Goal: Information Seeking & Learning: Learn about a topic

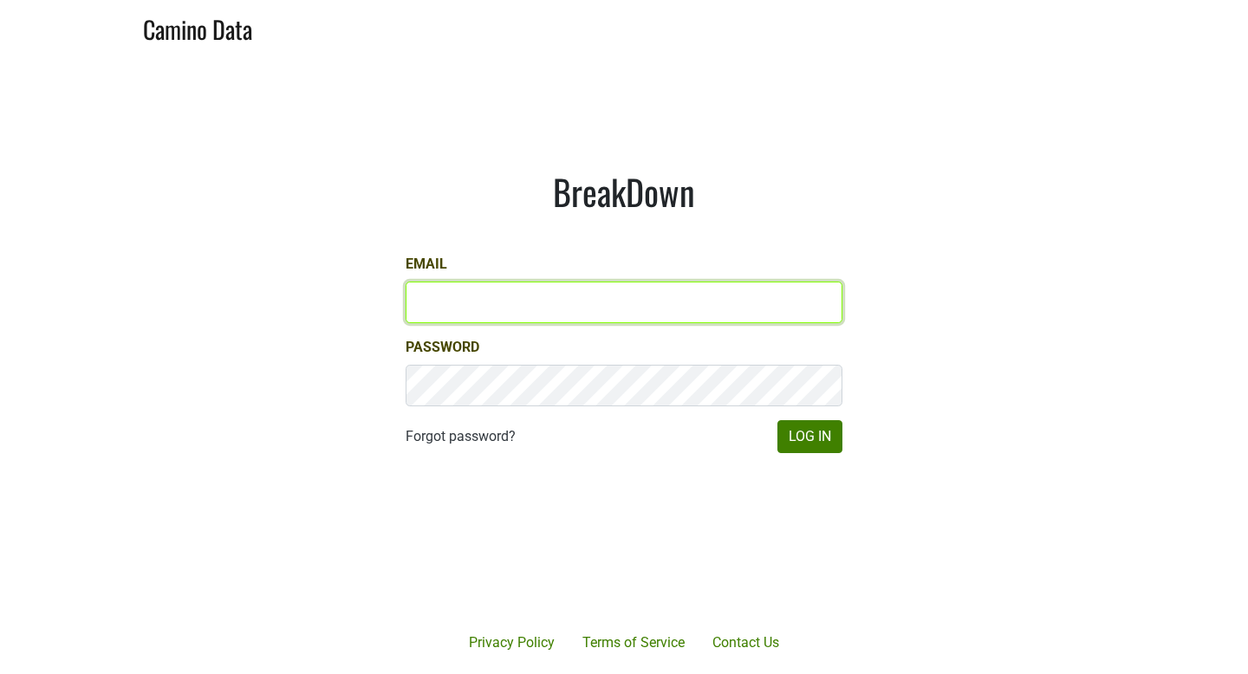
click at [427, 316] on input "Email" at bounding box center [624, 303] width 437 height 42
type input "shawn@gracefamilyvineyards.com"
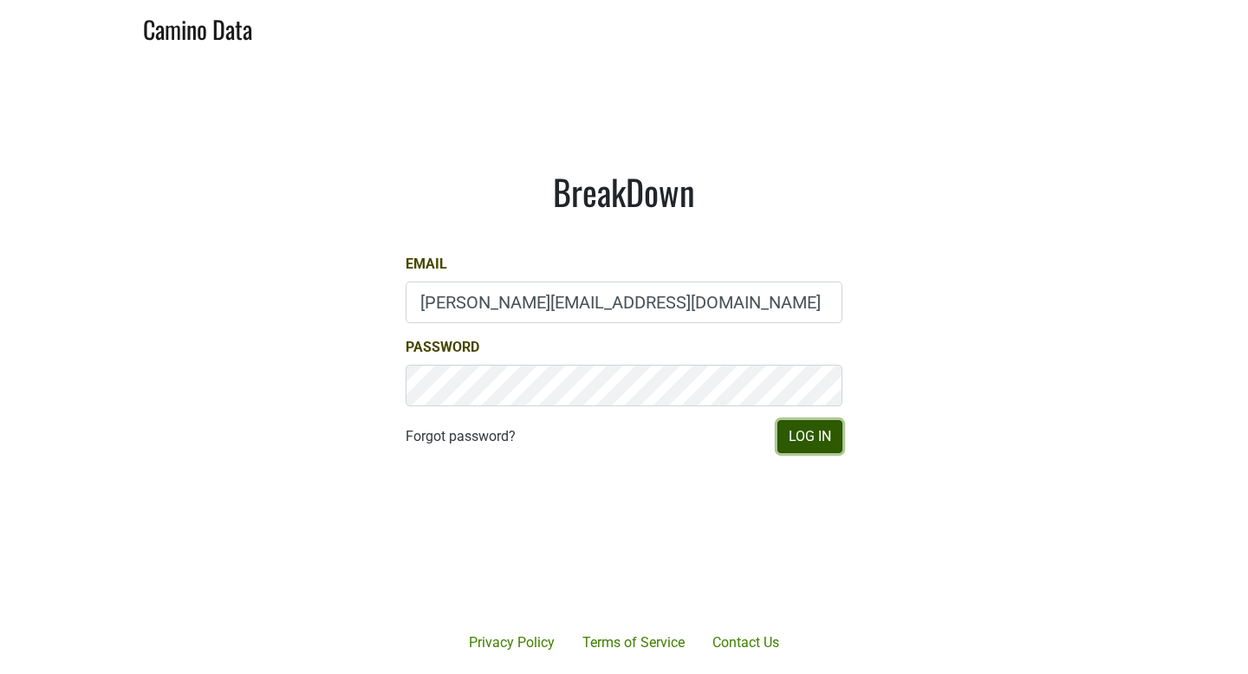
click at [809, 444] on button "Log In" at bounding box center [810, 436] width 65 height 33
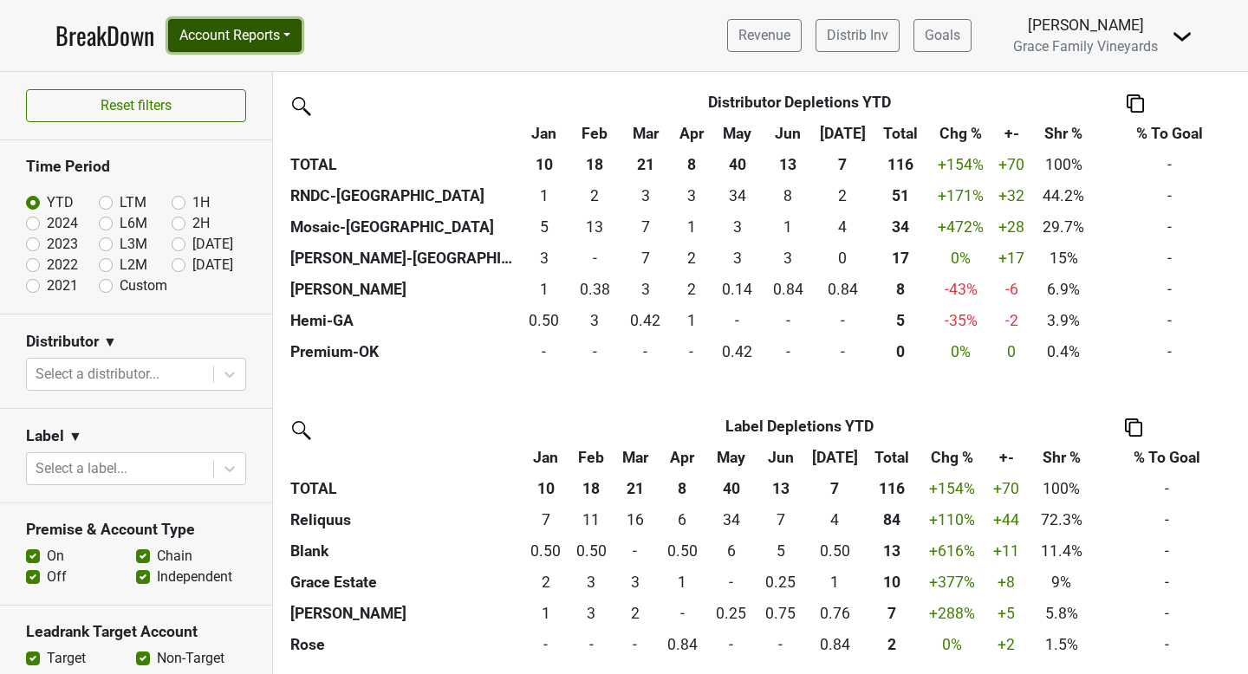
click at [295, 30] on button "Account Reports" at bounding box center [234, 35] width 133 height 33
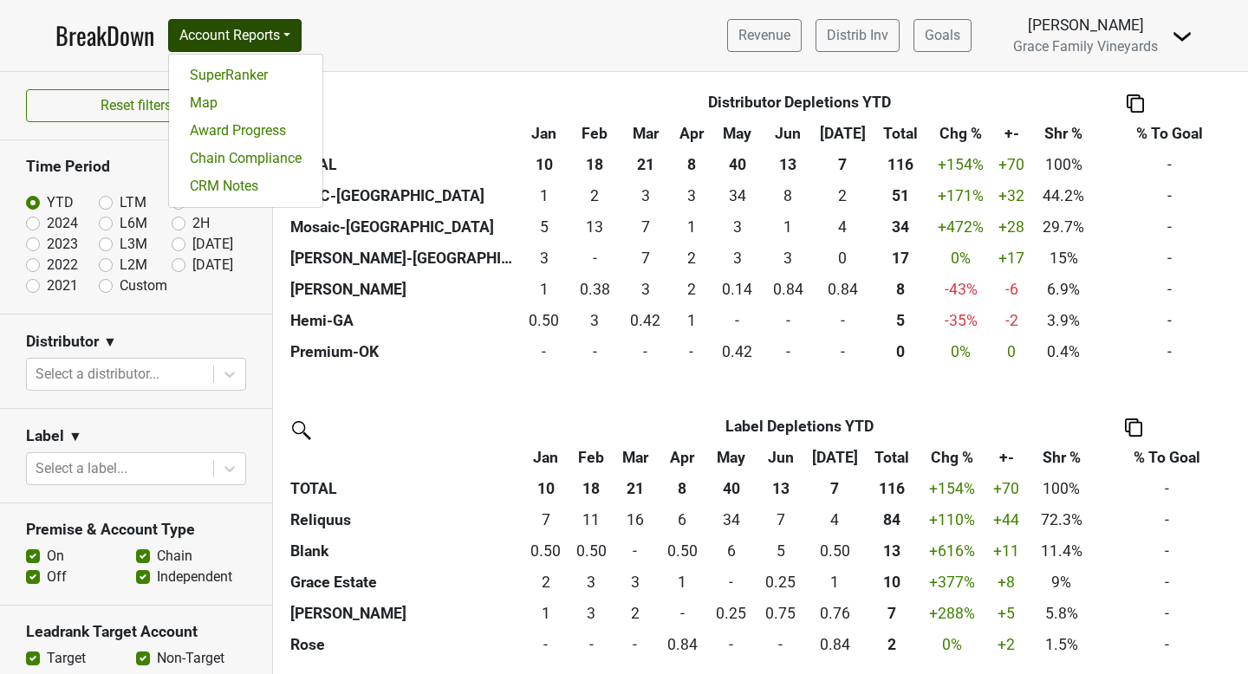
click at [430, 96] on th "Distributor" at bounding box center [427, 102] width 283 height 31
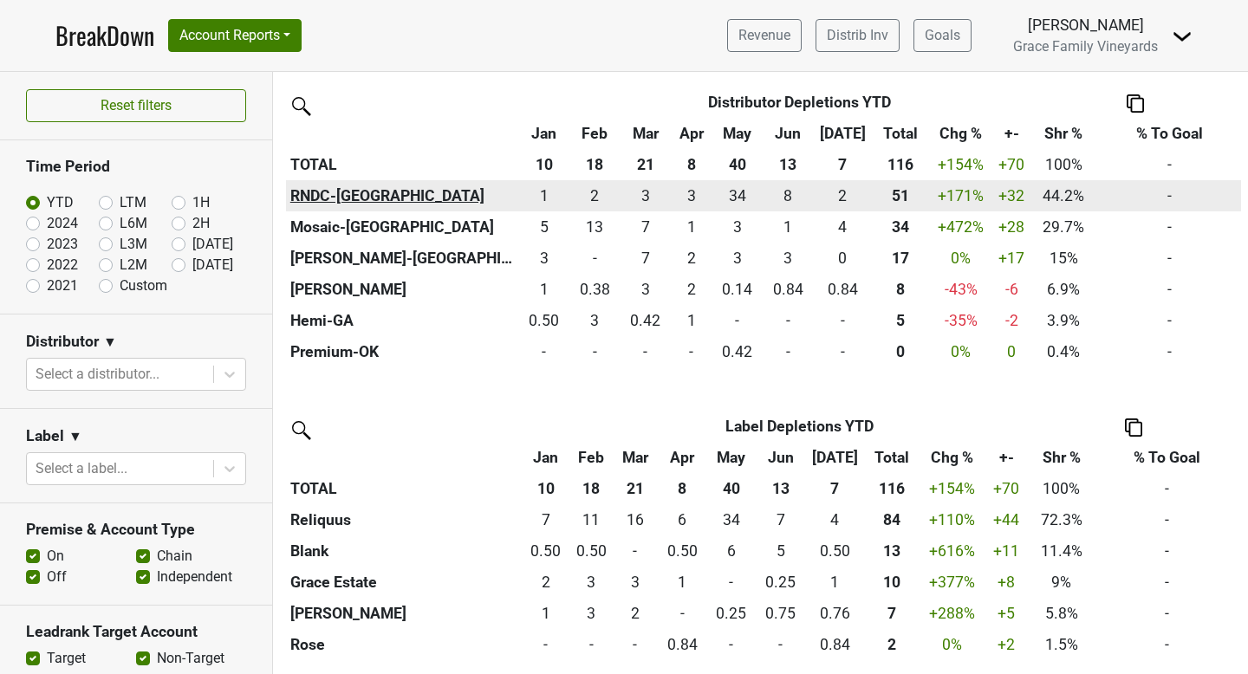
click at [329, 198] on th "RNDC-TX" at bounding box center [402, 195] width 233 height 31
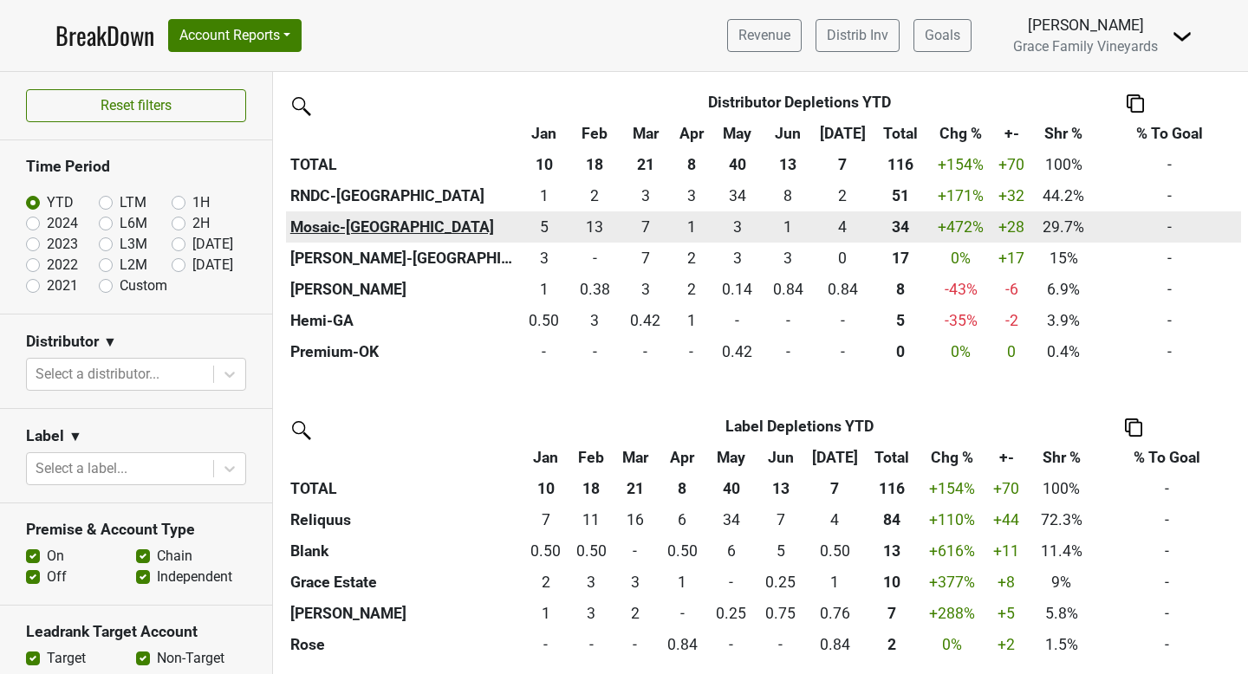
click at [336, 224] on th "Mosaic-CA" at bounding box center [402, 226] width 233 height 31
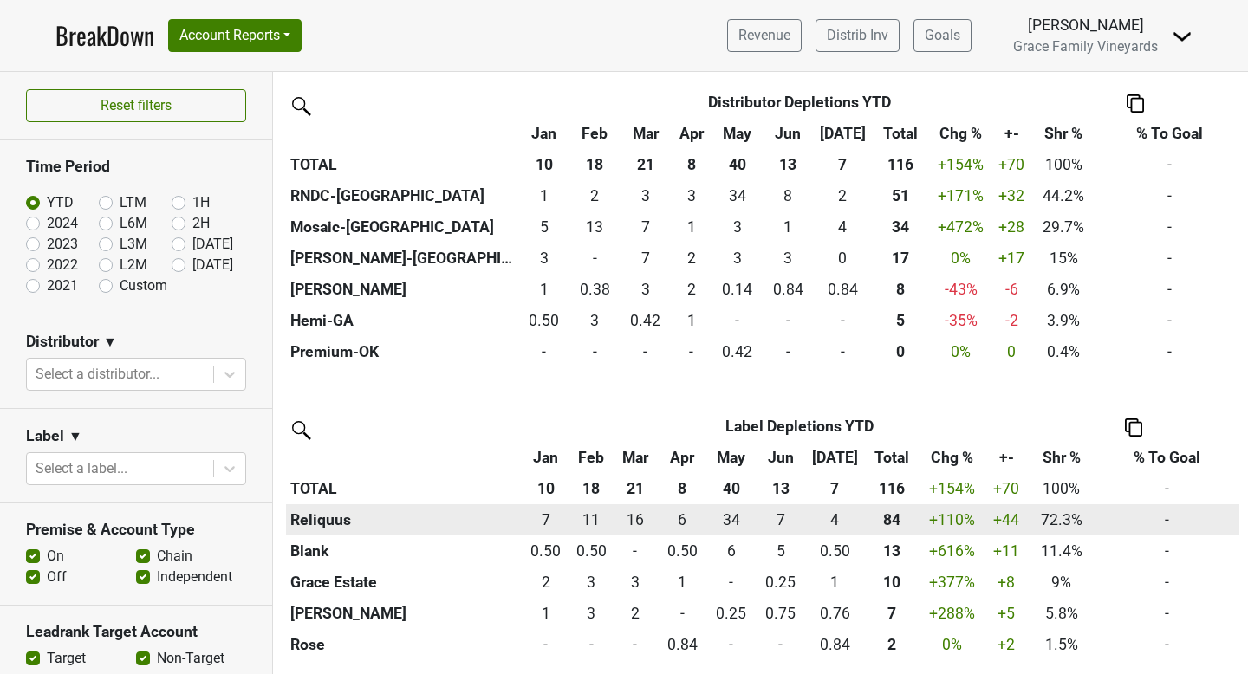
click at [330, 523] on th "Reliquus" at bounding box center [403, 519] width 235 height 31
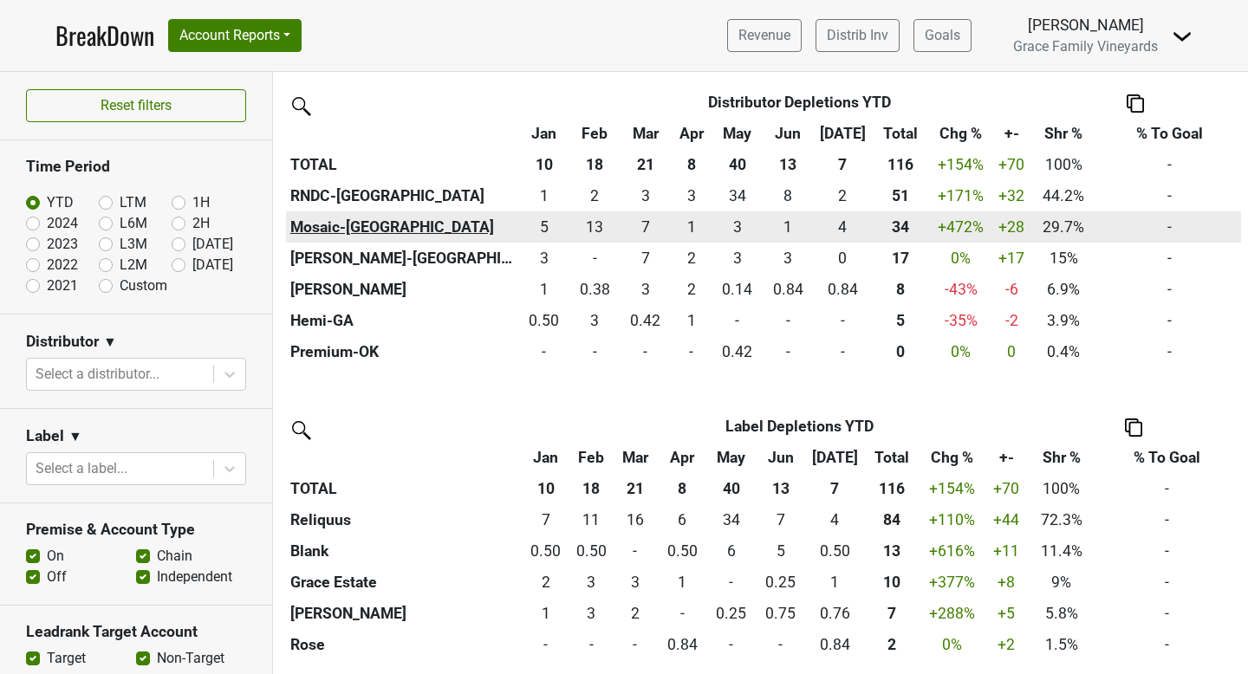
click at [333, 223] on th "Mosaic-[GEOGRAPHIC_DATA]" at bounding box center [402, 226] width 233 height 31
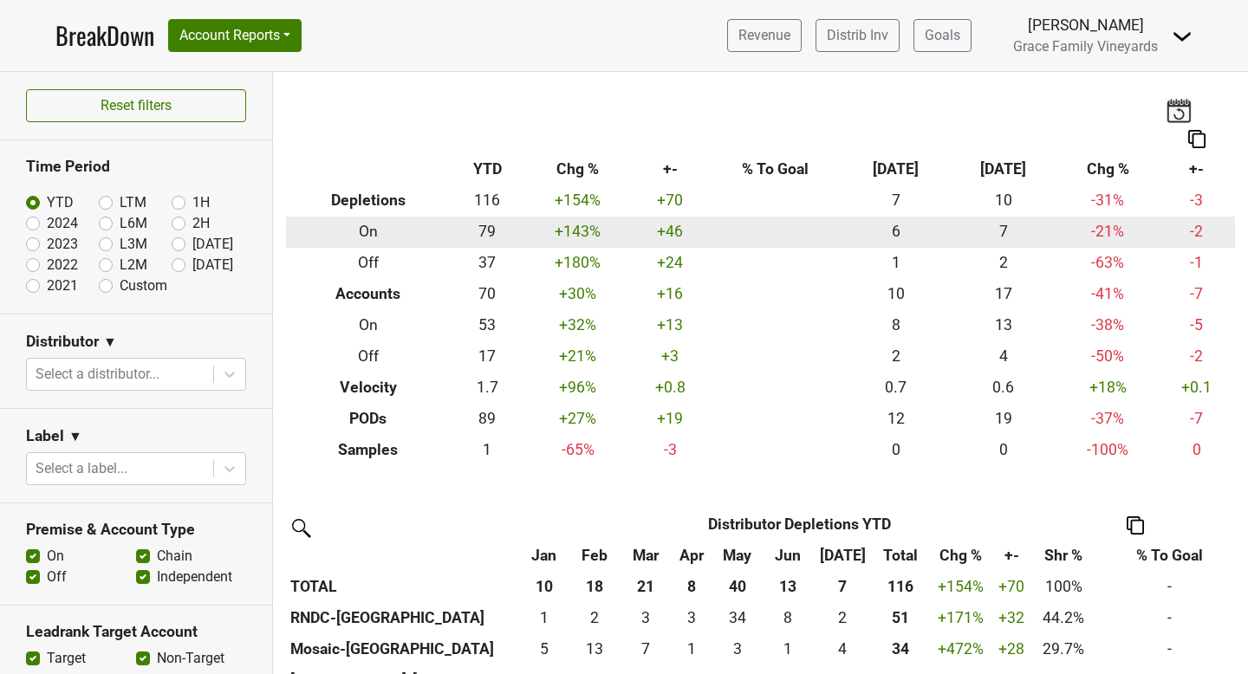
click at [365, 228] on th "On" at bounding box center [368, 232] width 165 height 31
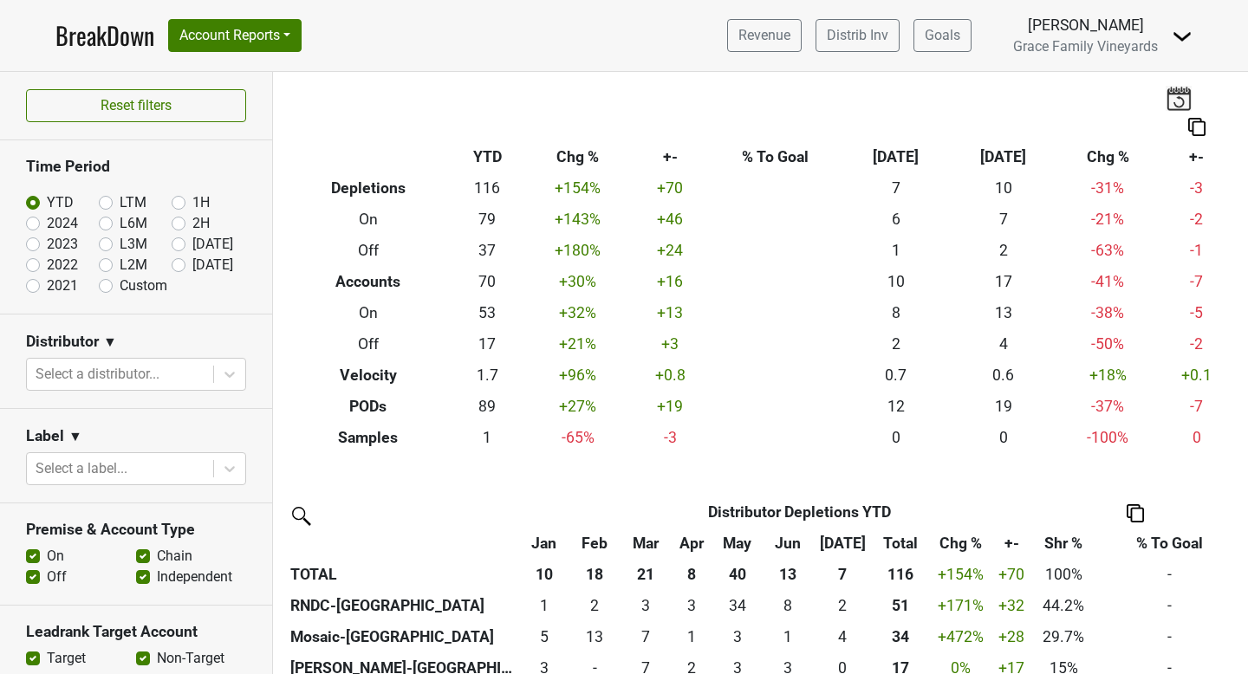
scroll to position [17, 0]
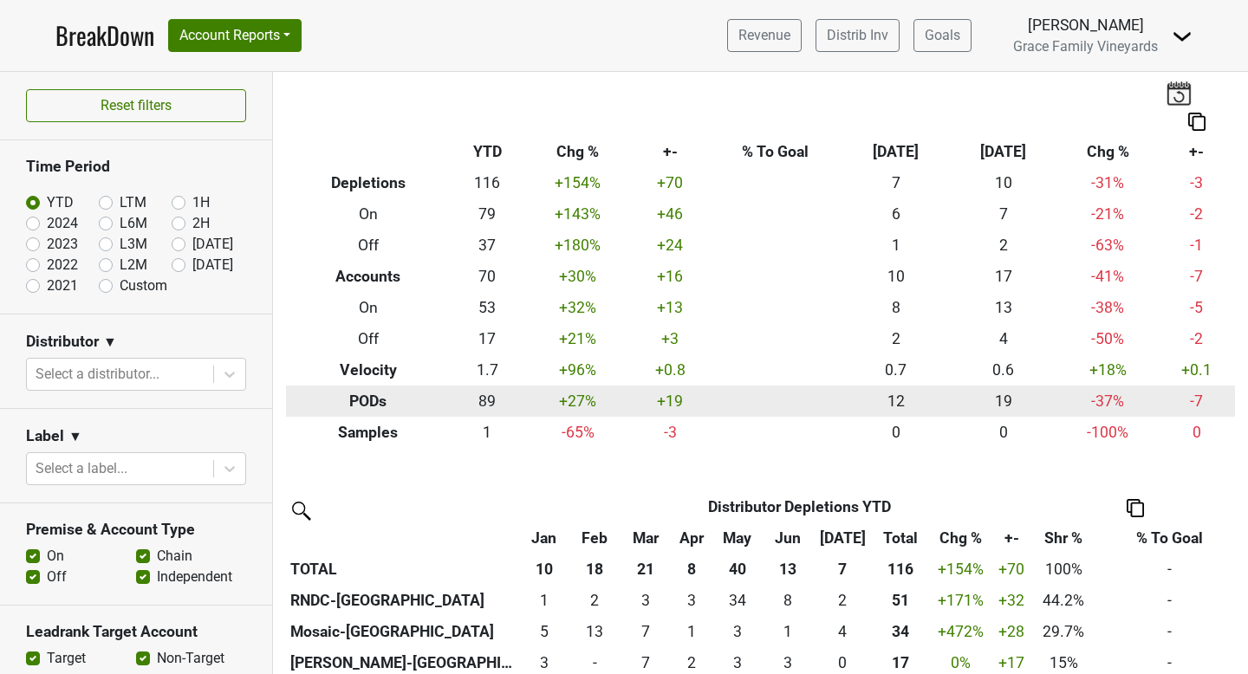
click at [365, 393] on th "PODs" at bounding box center [368, 401] width 165 height 31
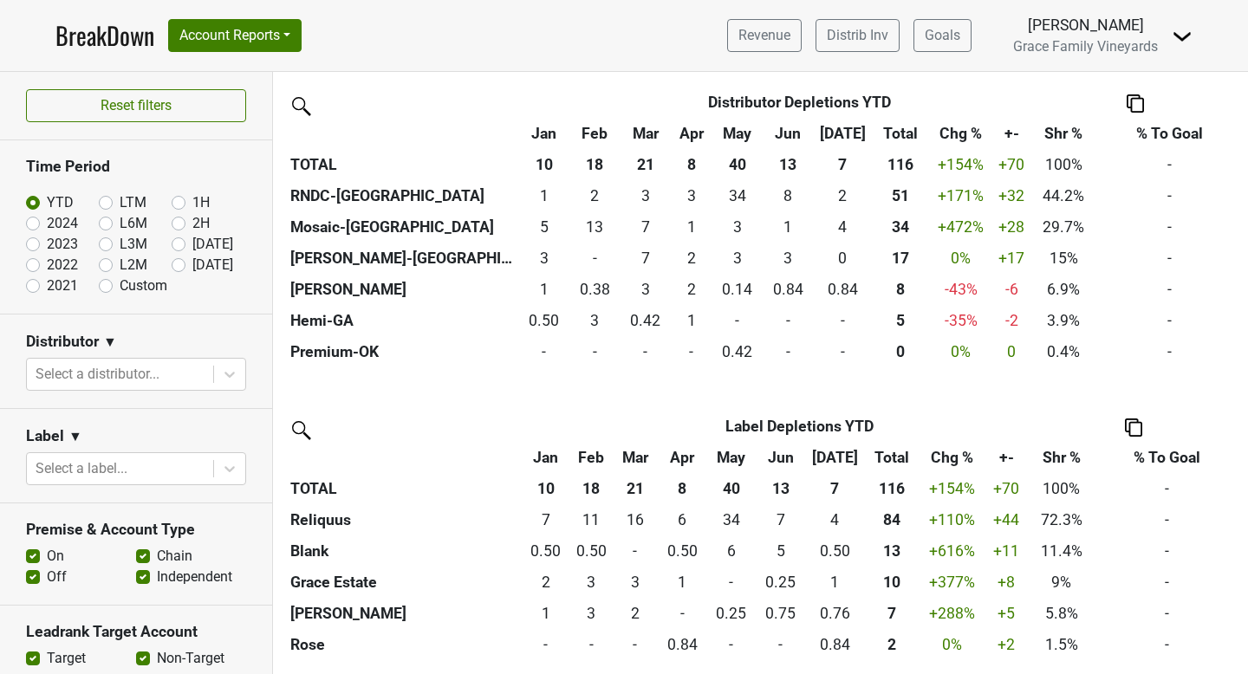
scroll to position [422, 0]
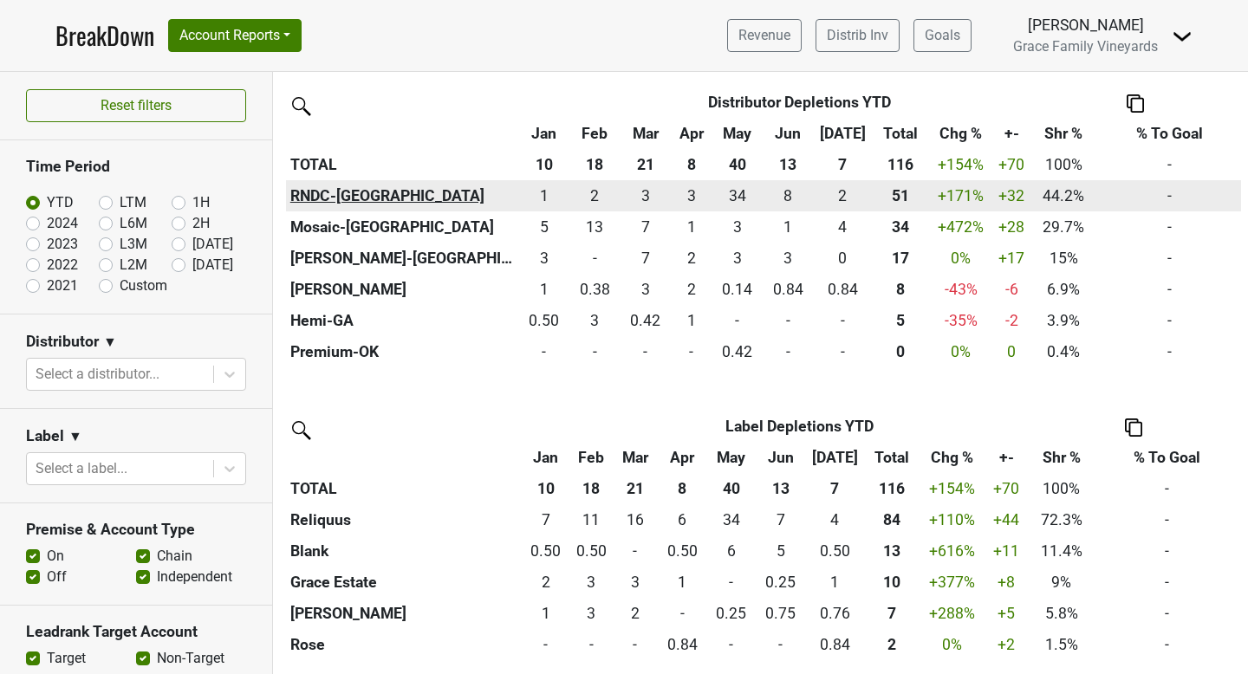
click at [321, 196] on th "RNDC-TX" at bounding box center [402, 195] width 233 height 31
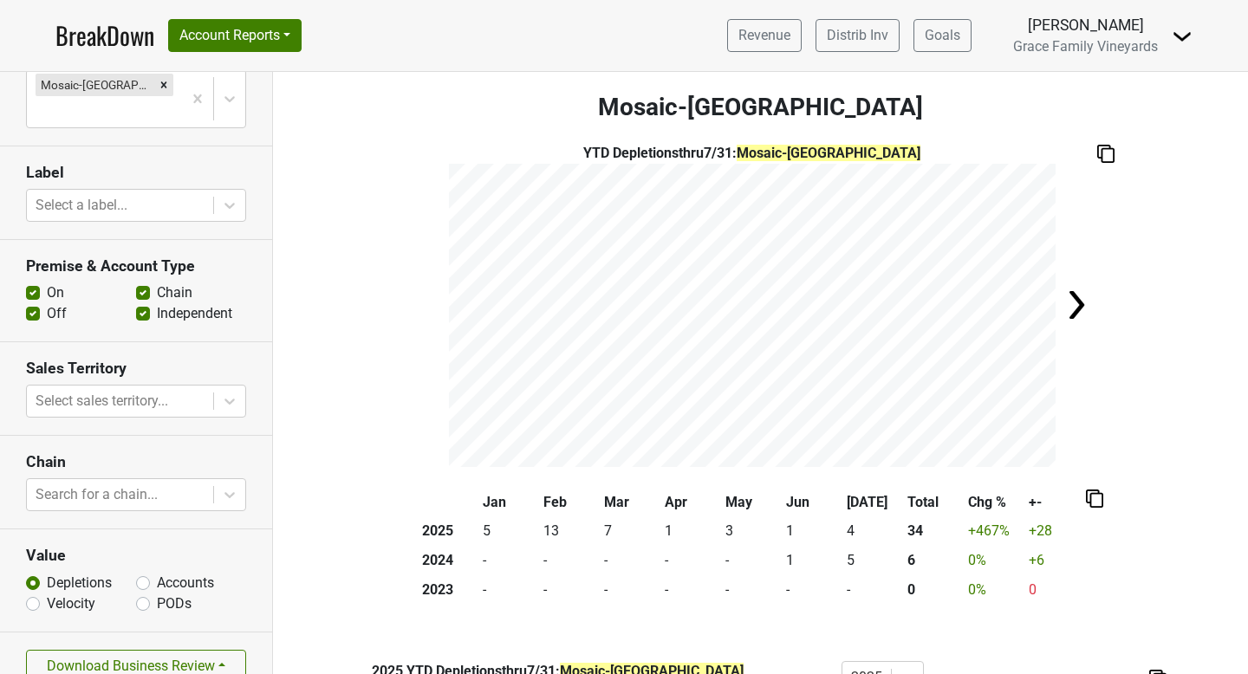
click at [1179, 33] on img at bounding box center [1182, 36] width 21 height 21
click at [1149, 96] on link "Open Leadrank" at bounding box center [1123, 98] width 137 height 28
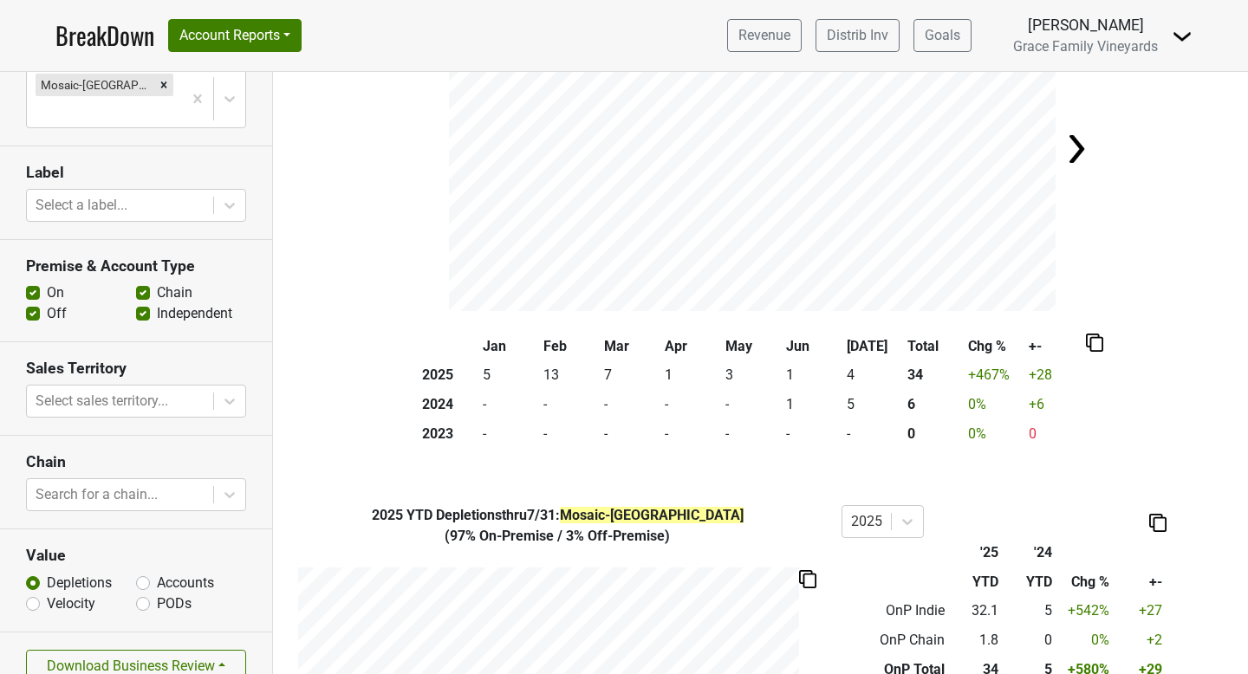
scroll to position [176, 0]
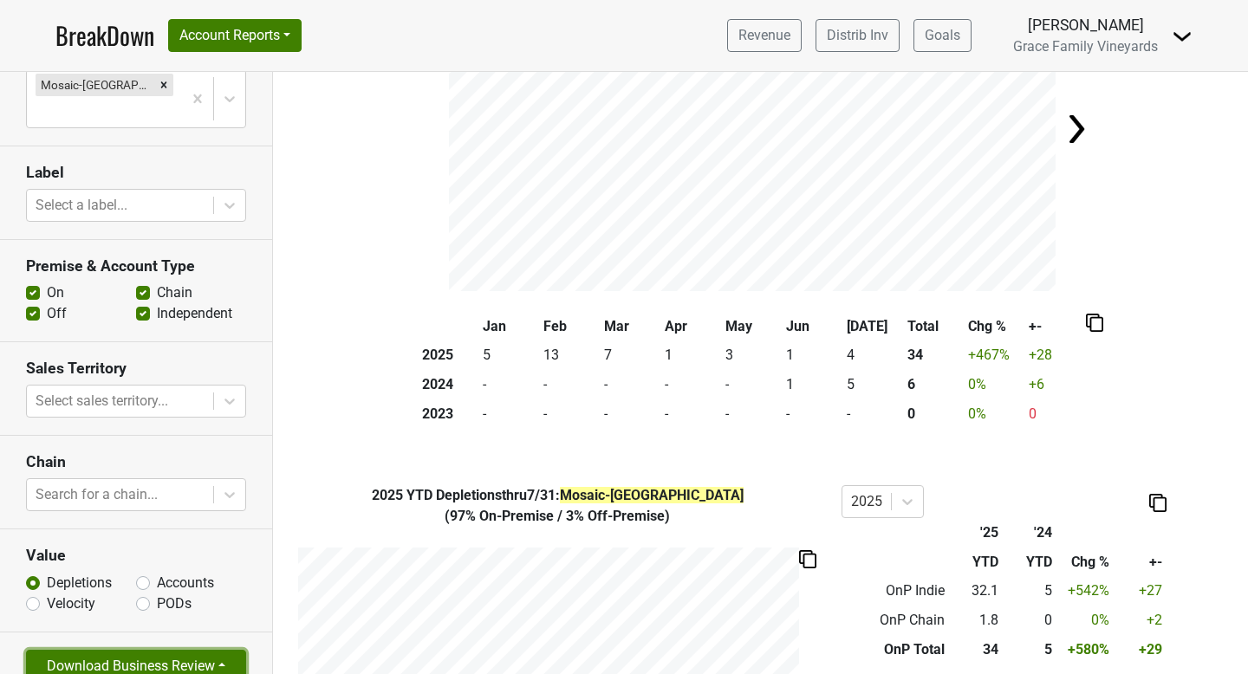
click at [192, 650] on button "Download Business Review" at bounding box center [136, 666] width 220 height 33
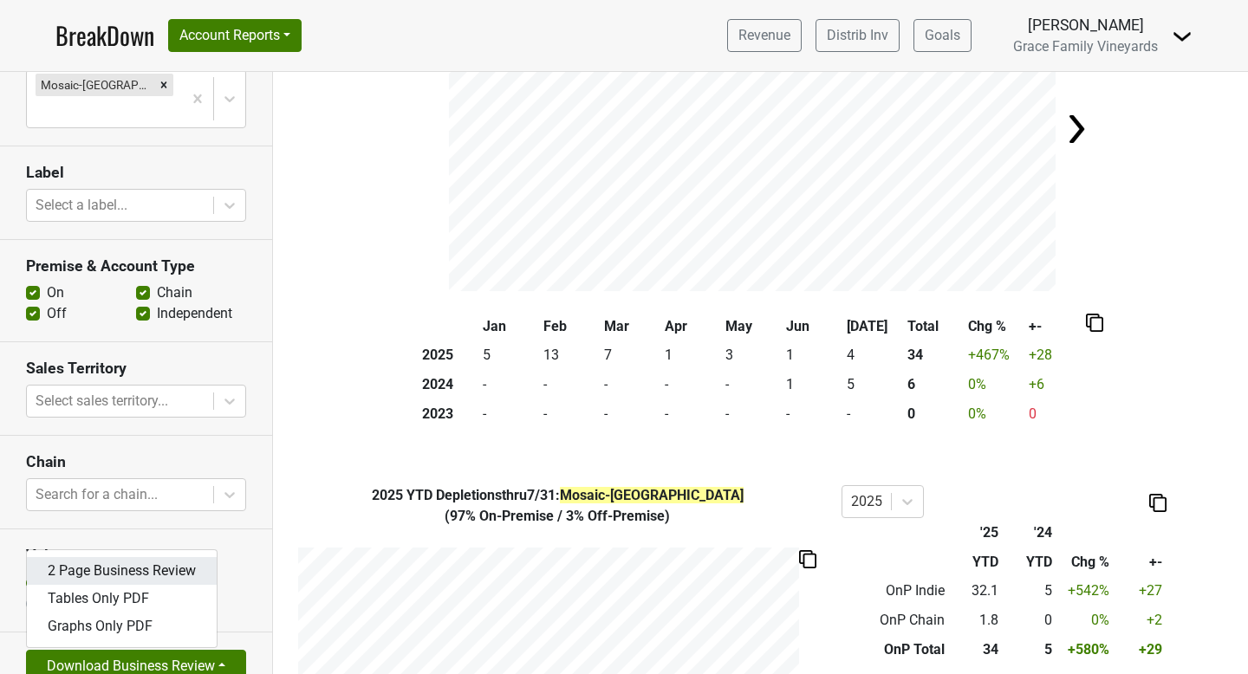
click at [129, 557] on link "2 Page Business Review" at bounding box center [122, 571] width 190 height 28
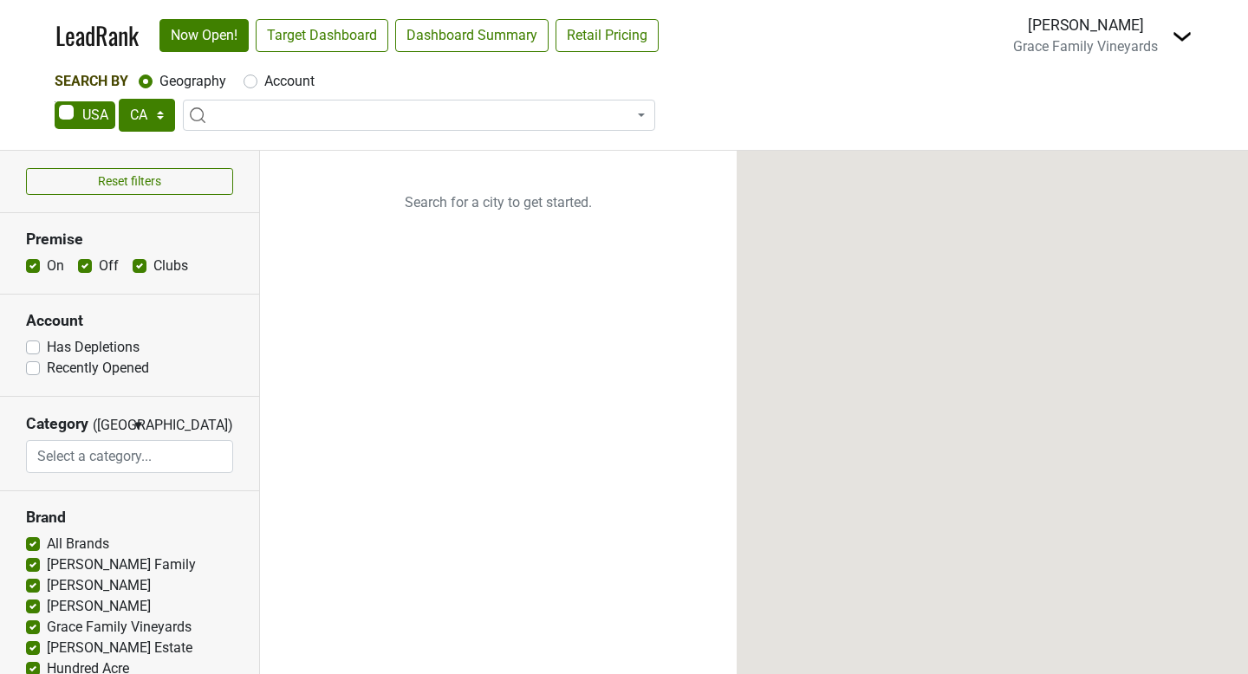
select select "CA"
select select
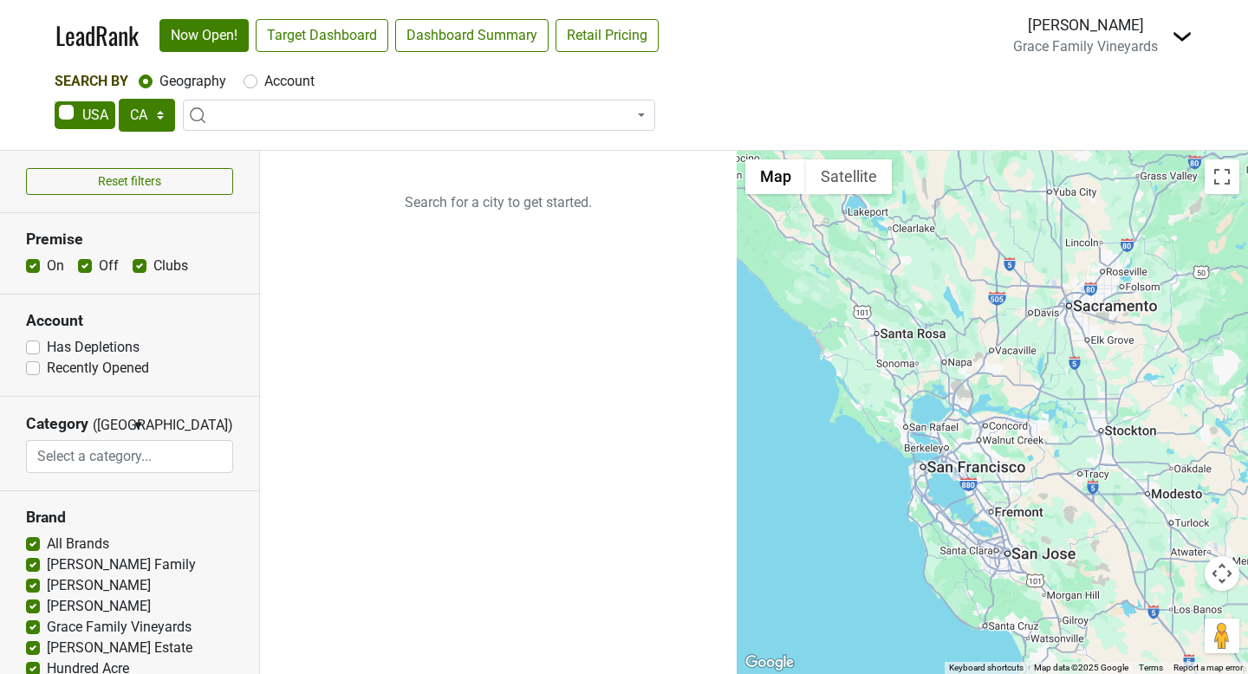
drag, startPoint x: 913, startPoint y: 462, endPoint x: 723, endPoint y: 239, distance: 292.7
click at [723, 239] on div "Reset filters Premise On Off Clubs Account Has Depletions Category" at bounding box center [624, 413] width 1248 height 524
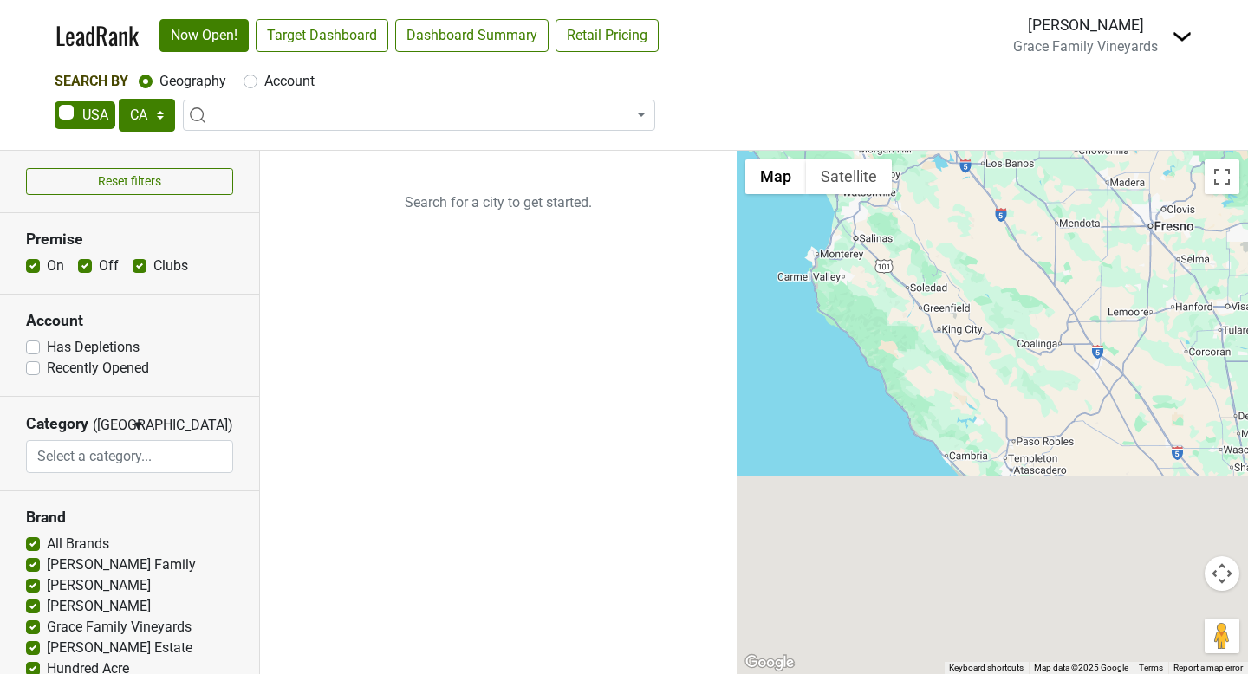
drag, startPoint x: 895, startPoint y: 452, endPoint x: 882, endPoint y: 115, distance: 337.4
click at [882, 115] on div "LeadRank Now Open! Target Dashboard Dashboard Summary Retail Pricing Loading...…" at bounding box center [624, 337] width 1248 height 674
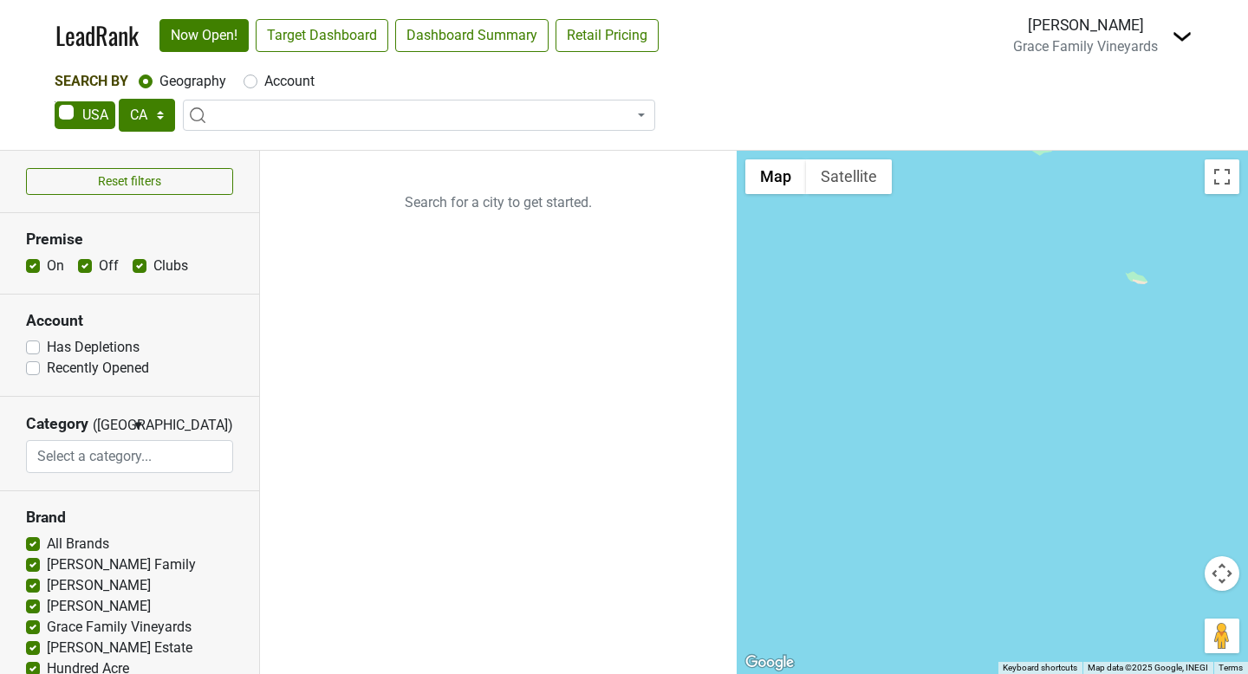
drag, startPoint x: 926, startPoint y: 266, endPoint x: 754, endPoint y: 515, distance: 302.2
click at [754, 515] on div at bounding box center [992, 413] width 511 height 524
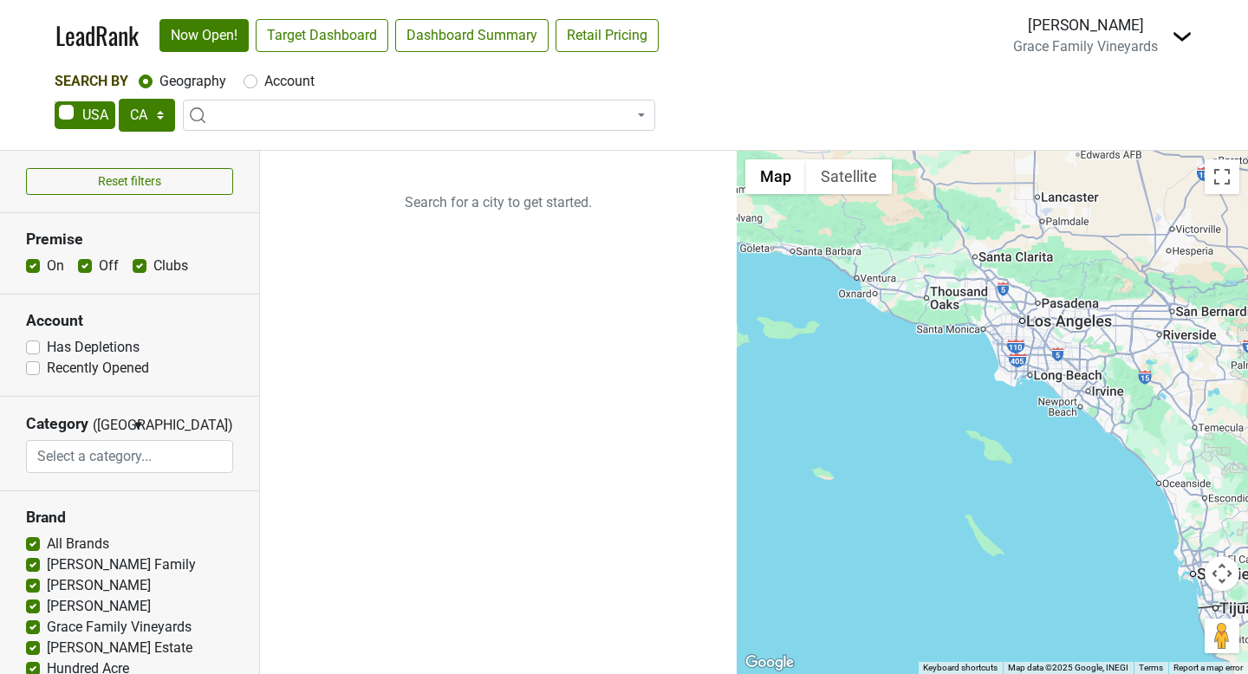
drag, startPoint x: 992, startPoint y: 463, endPoint x: 730, endPoint y: 445, distance: 263.3
click at [730, 445] on div "Reset filters Premise On Off Clubs Account Has Depletions Category" at bounding box center [624, 413] width 1248 height 524
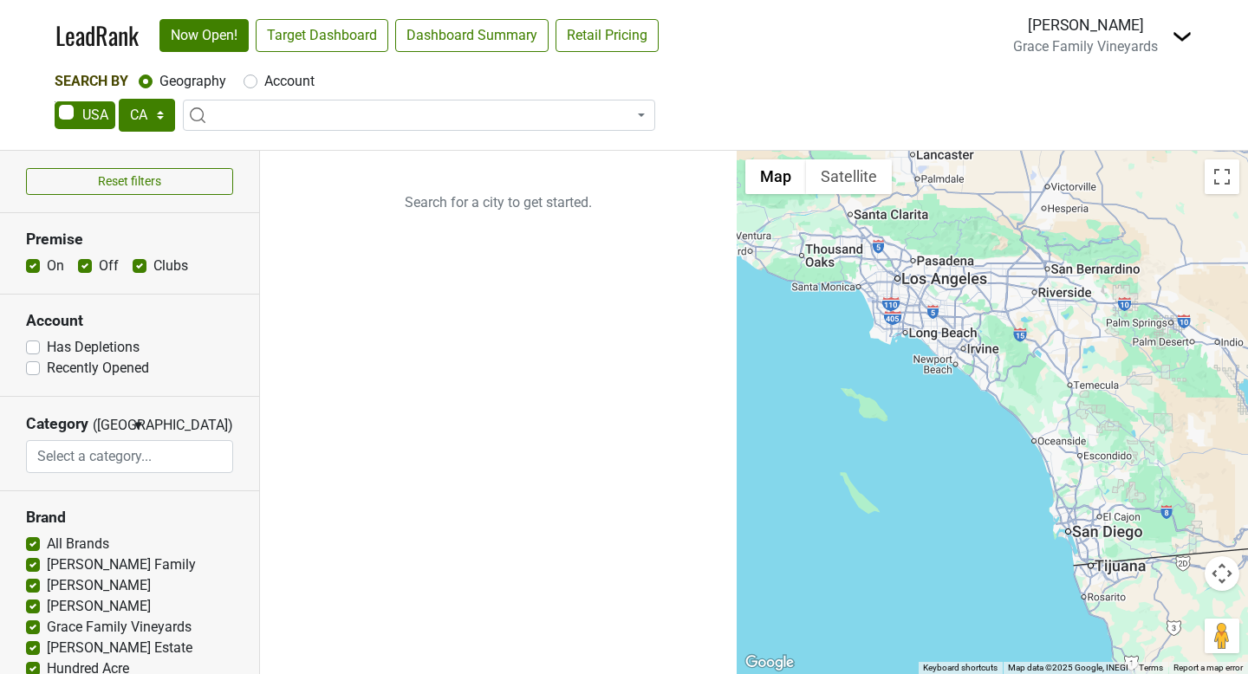
drag, startPoint x: 906, startPoint y: 435, endPoint x: 872, endPoint y: 435, distance: 33.8
click at [872, 435] on div at bounding box center [992, 413] width 511 height 524
click at [286, 117] on span at bounding box center [419, 115] width 472 height 31
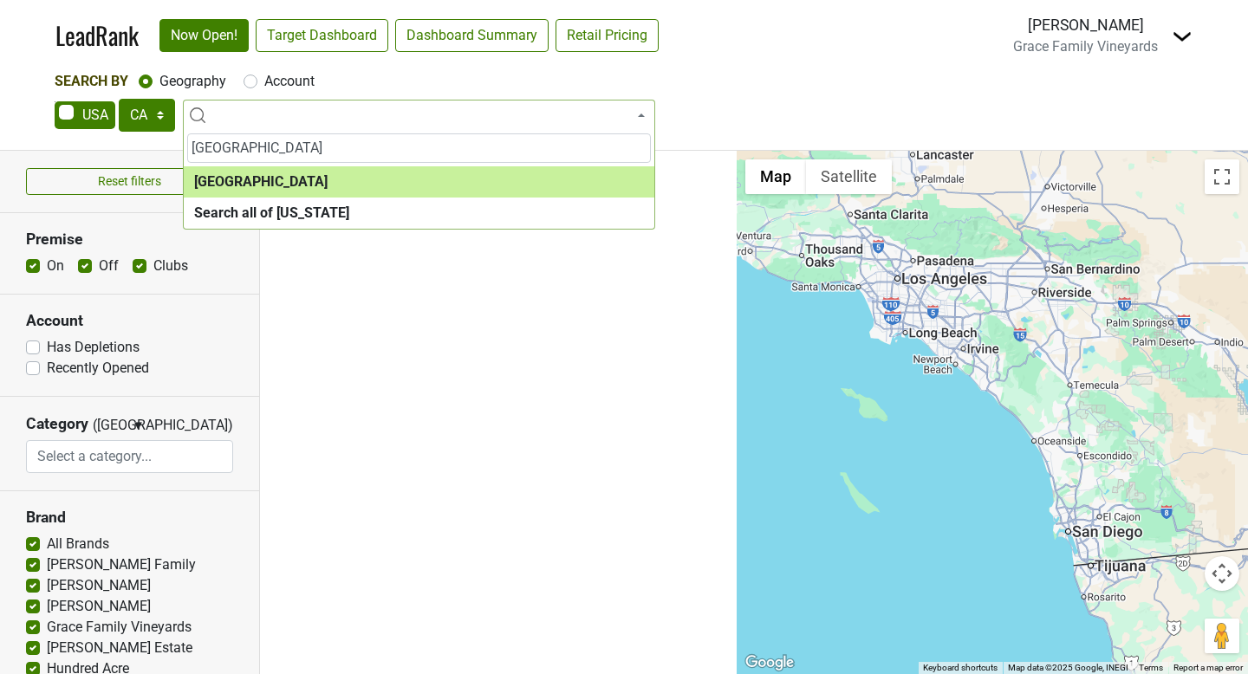
type input "newport beach"
select select "1048"
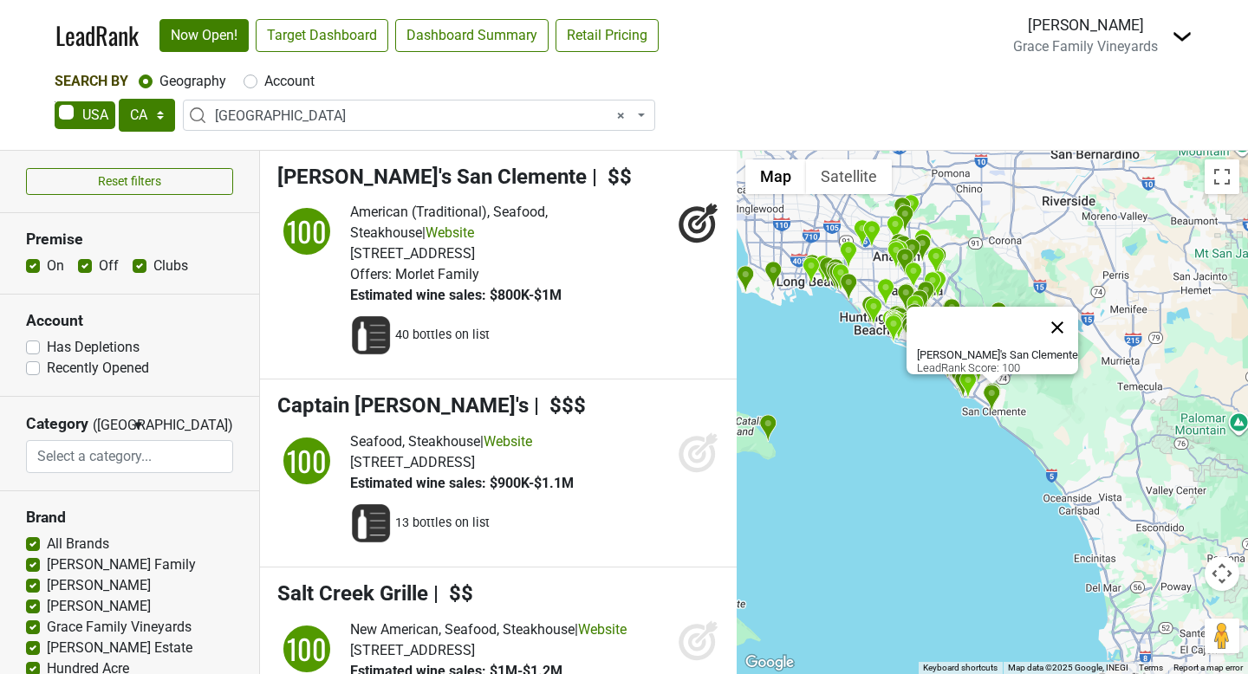
click at [1039, 310] on button "Close" at bounding box center [1058, 328] width 42 height 42
select select
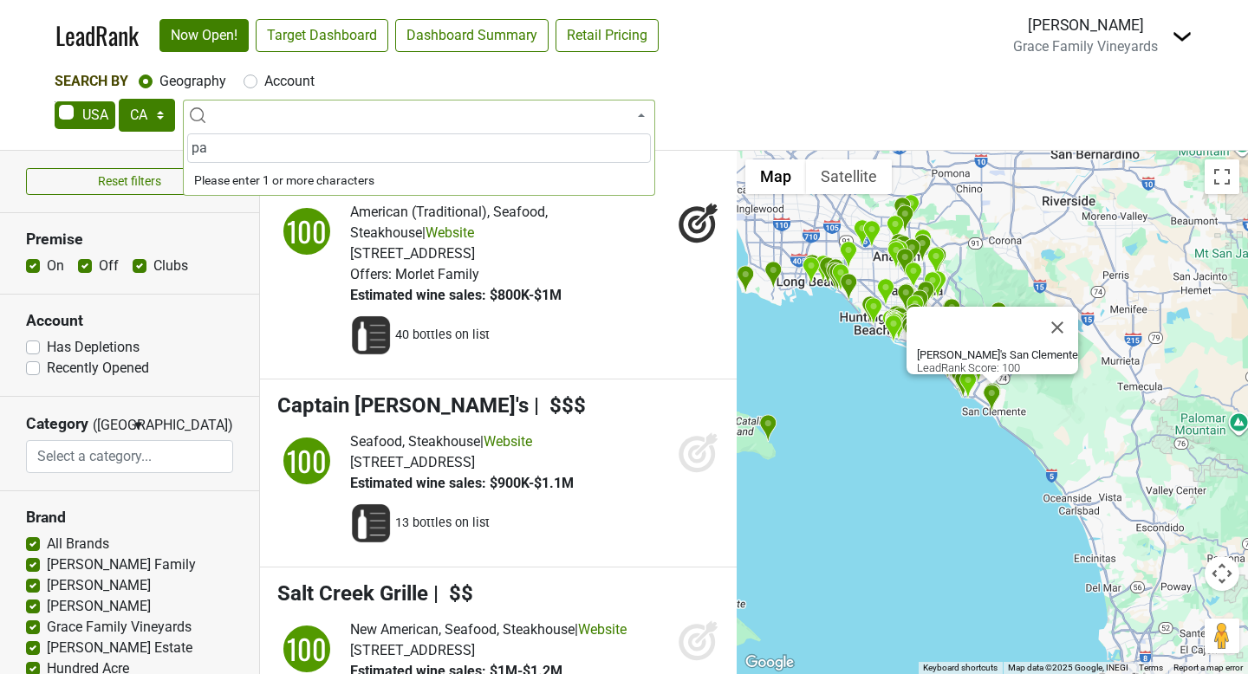
type input "p"
click at [153, 114] on select "AK AL AR AZ CA CO CT DC DE FL GA HI IA ID IL IN KS KY LA MA MD ME MI MN MO MS M…" at bounding box center [147, 115] width 56 height 33
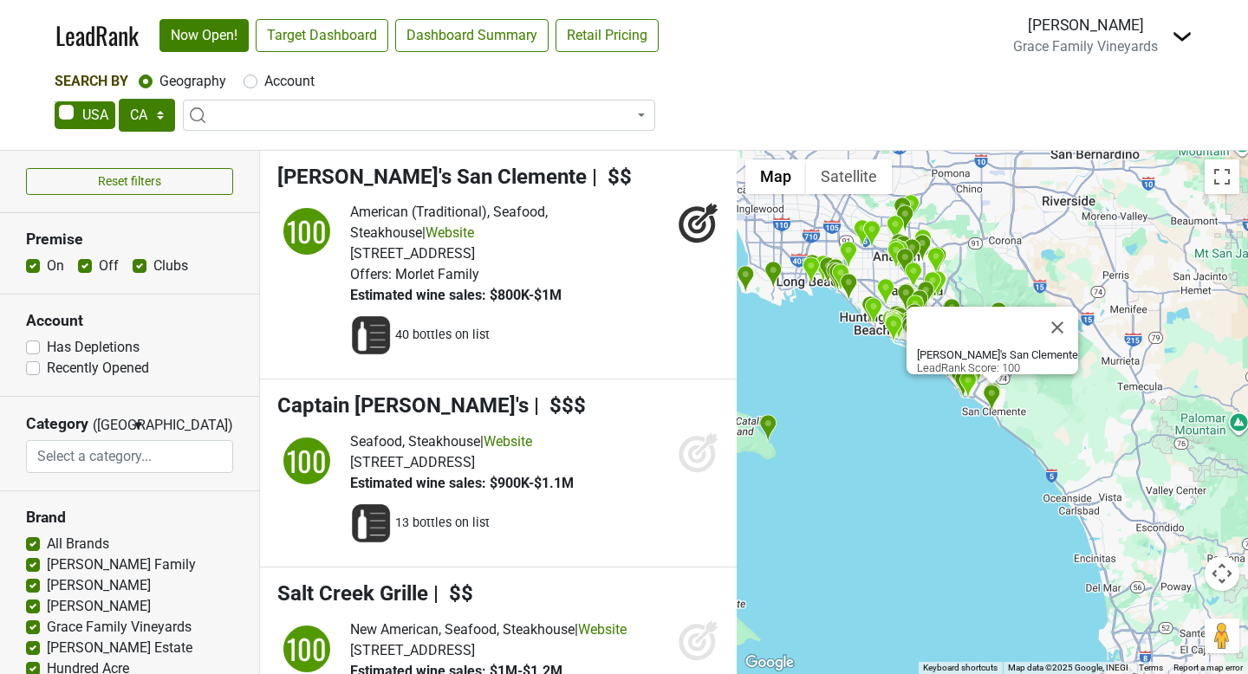
click at [76, 117] on span at bounding box center [85, 115] width 61 height 28
click at [55, 102] on input "checkbox" at bounding box center [55, 101] width 1 height 1
checkbox input "true"
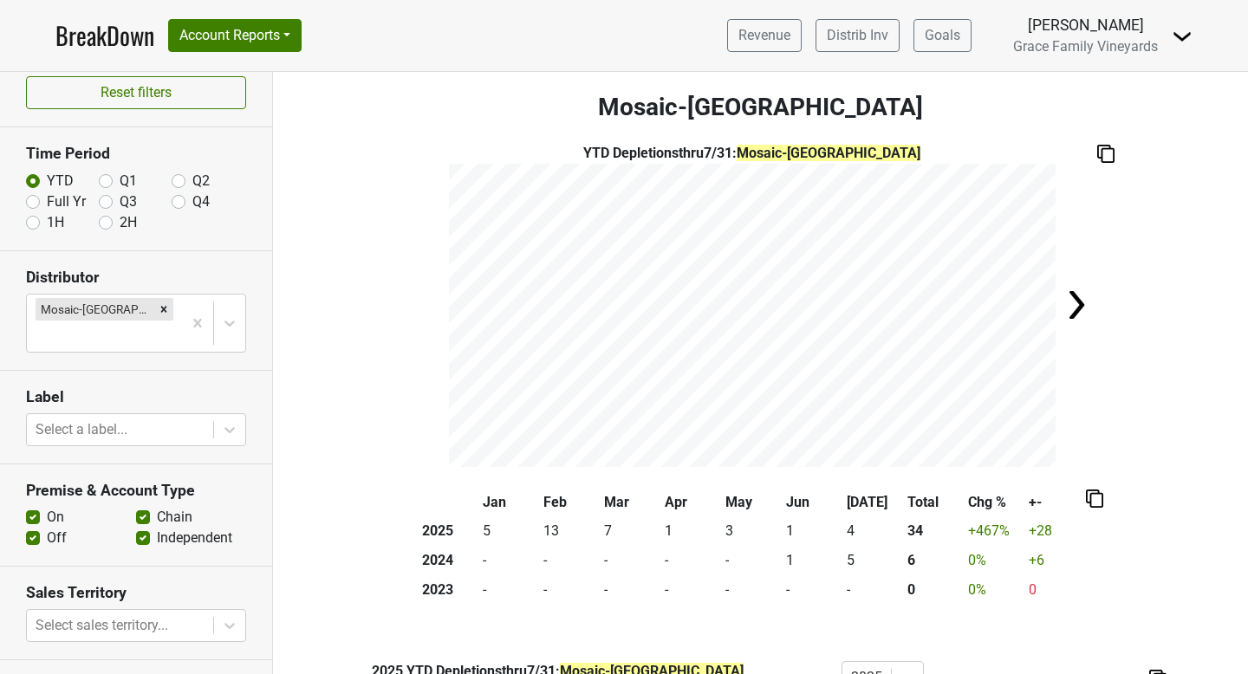
scroll to position [14, 0]
click at [120, 182] on label "Q1" at bounding box center [128, 180] width 17 height 21
click at [107, 182] on input "Q1" at bounding box center [106, 178] width 14 height 17
radio input "true"
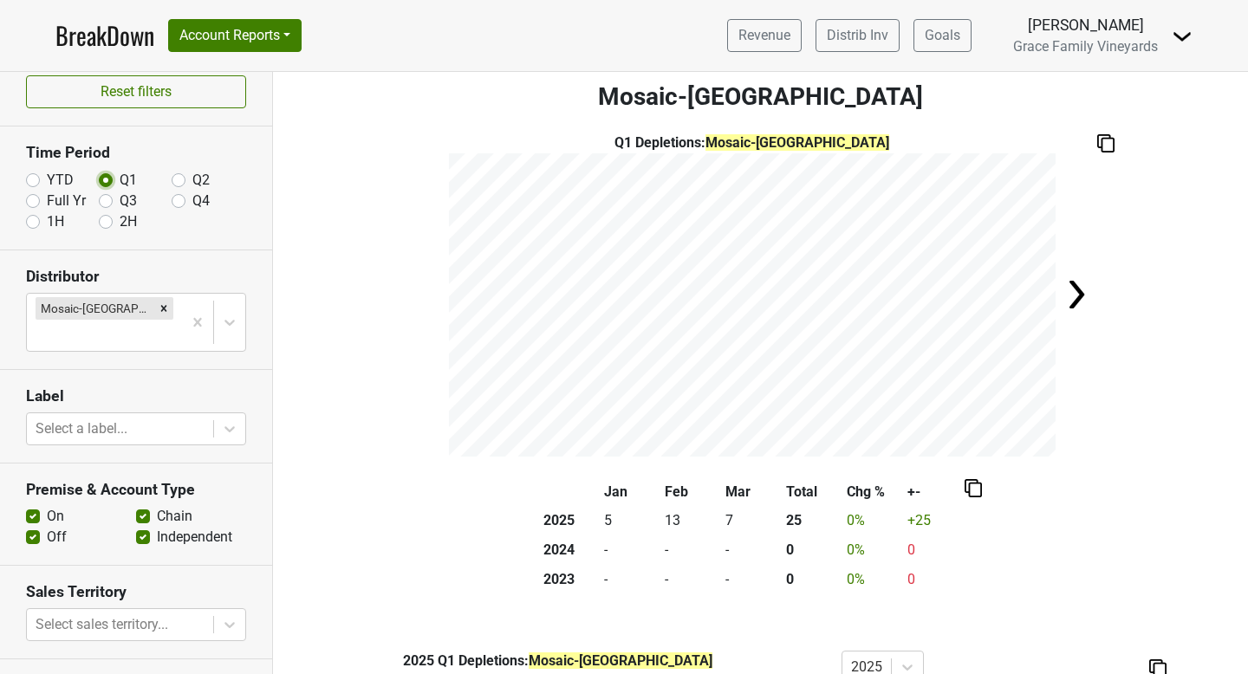
scroll to position [11, 0]
click at [192, 182] on label "Q2" at bounding box center [200, 180] width 17 height 21
click at [183, 182] on input "Q2" at bounding box center [179, 178] width 14 height 17
radio input "true"
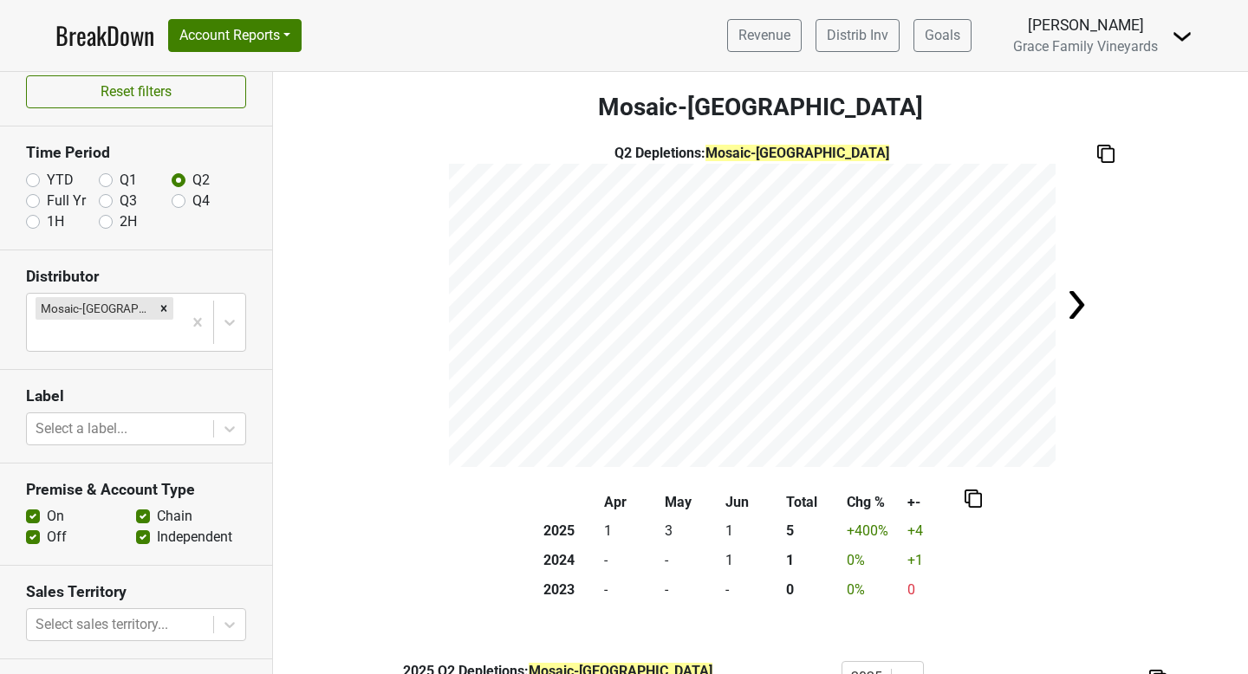
click at [47, 179] on label "YTD" at bounding box center [60, 180] width 27 height 21
click at [29, 179] on input "YTD" at bounding box center [33, 178] width 14 height 17
radio input "true"
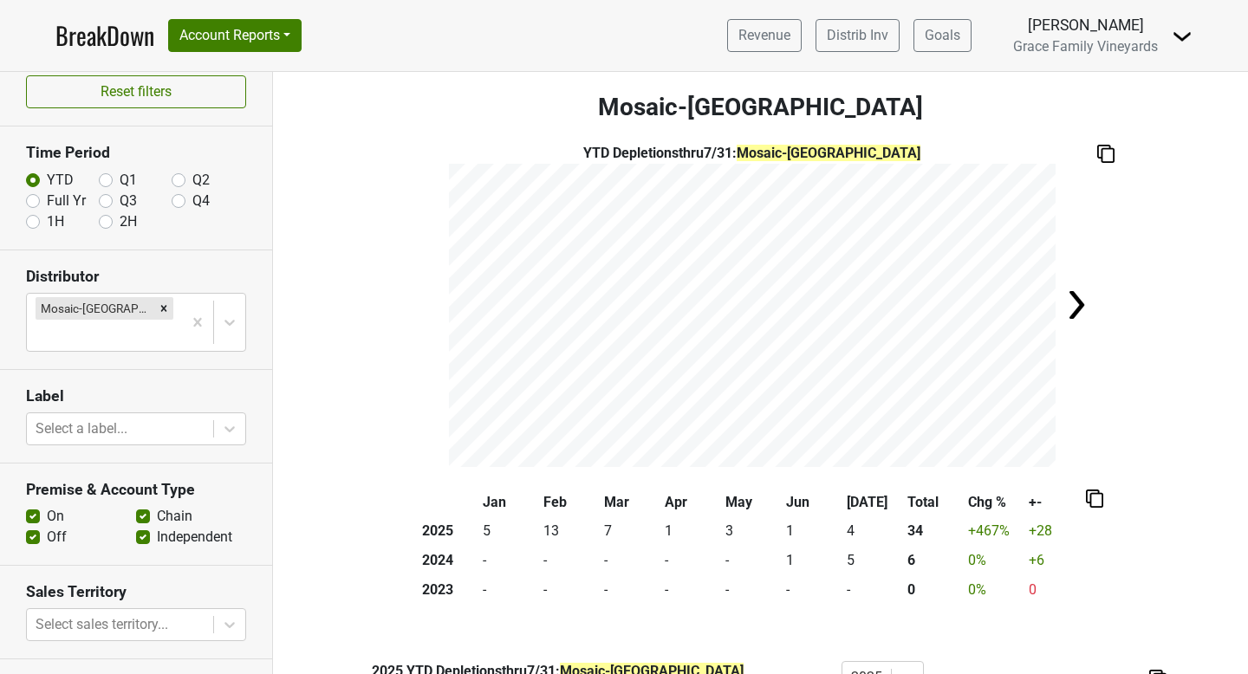
click at [47, 203] on label "Full Yr" at bounding box center [66, 201] width 39 height 21
click at [29, 203] on input "Full Yr" at bounding box center [33, 199] width 14 height 17
radio input "true"
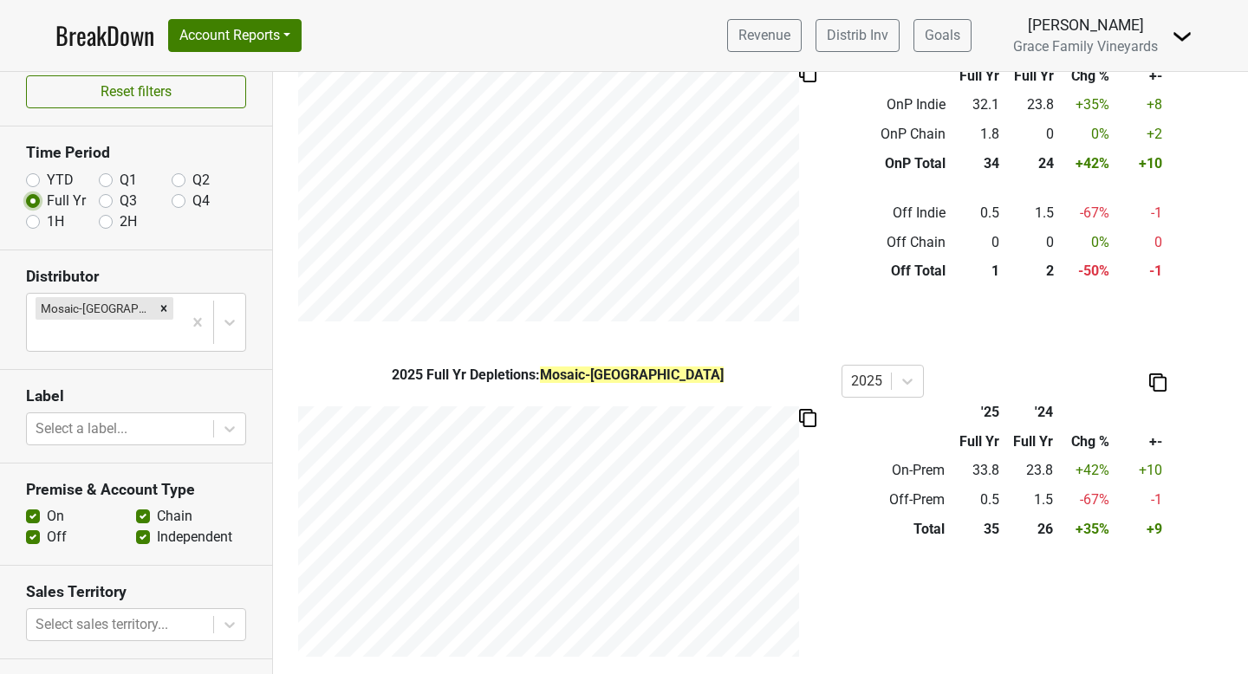
scroll to position [687, 0]
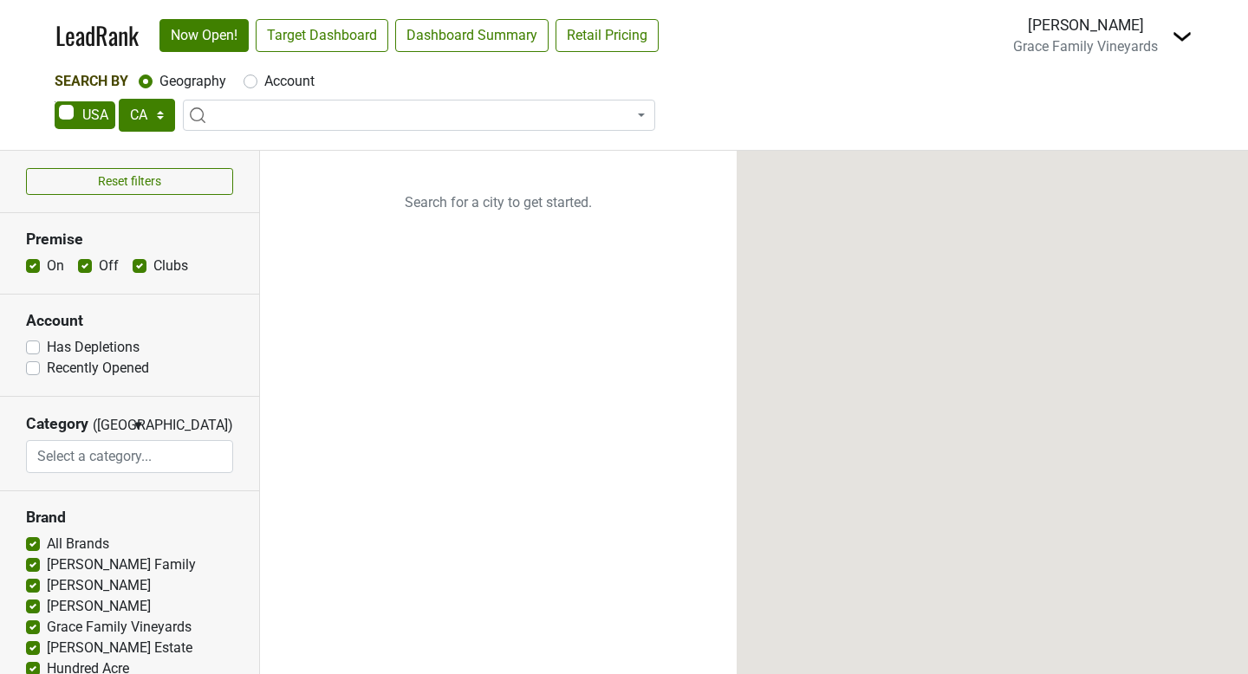
select select "CA"
select select
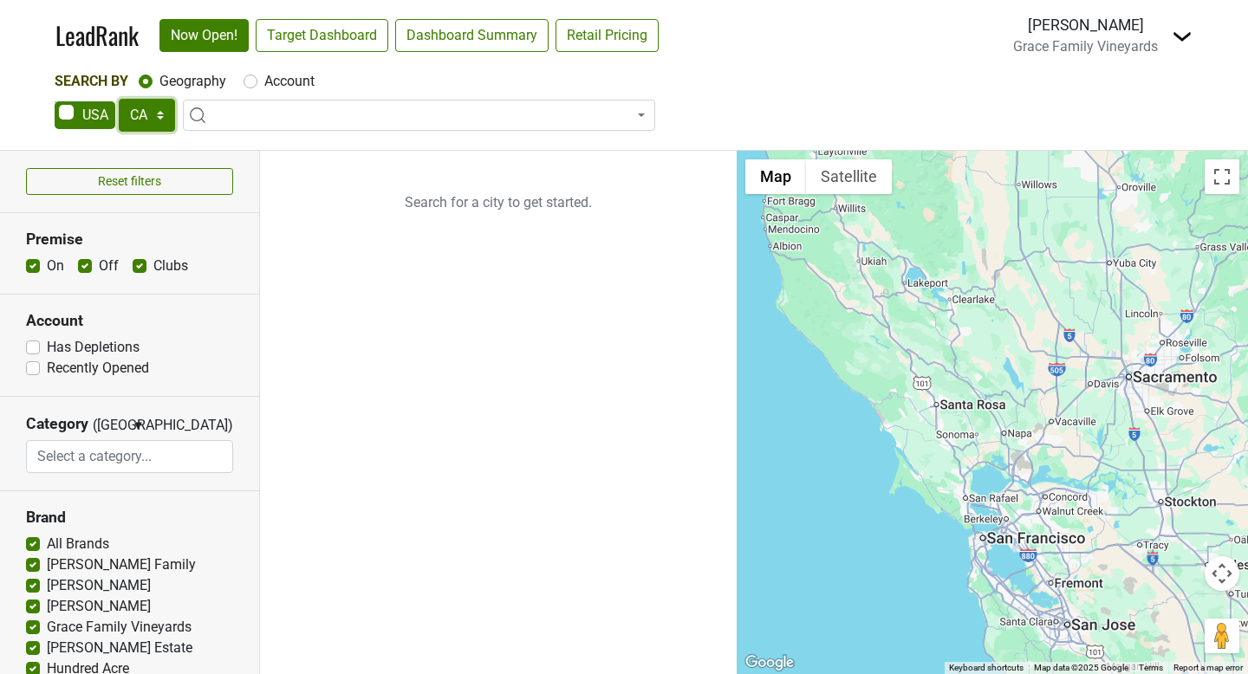
click at [136, 117] on select "AK AL AR AZ CA CO CT DC DE FL [GEOGRAPHIC_DATA] HI IA ID IL IN KS [GEOGRAPHIC_D…" at bounding box center [147, 115] width 56 height 33
select select "FL"
click at [261, 117] on span at bounding box center [419, 115] width 472 height 31
click at [261, 120] on span at bounding box center [419, 115] width 472 height 31
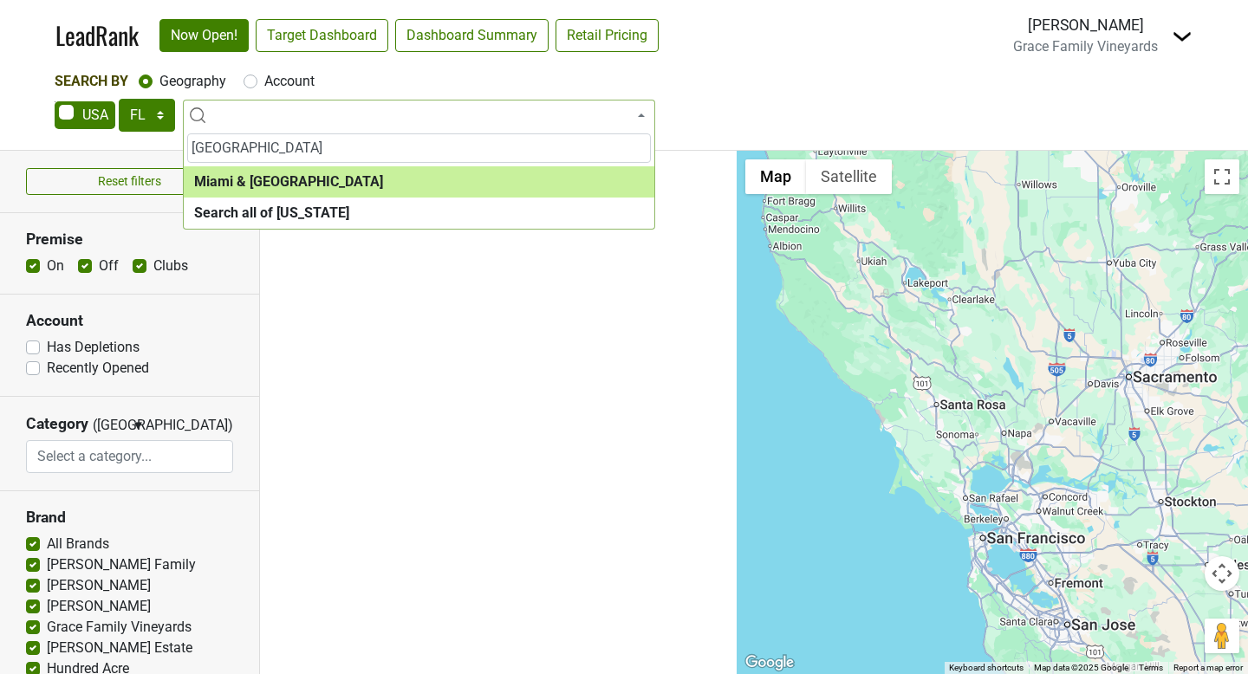
type input "palm beach"
select select "1195"
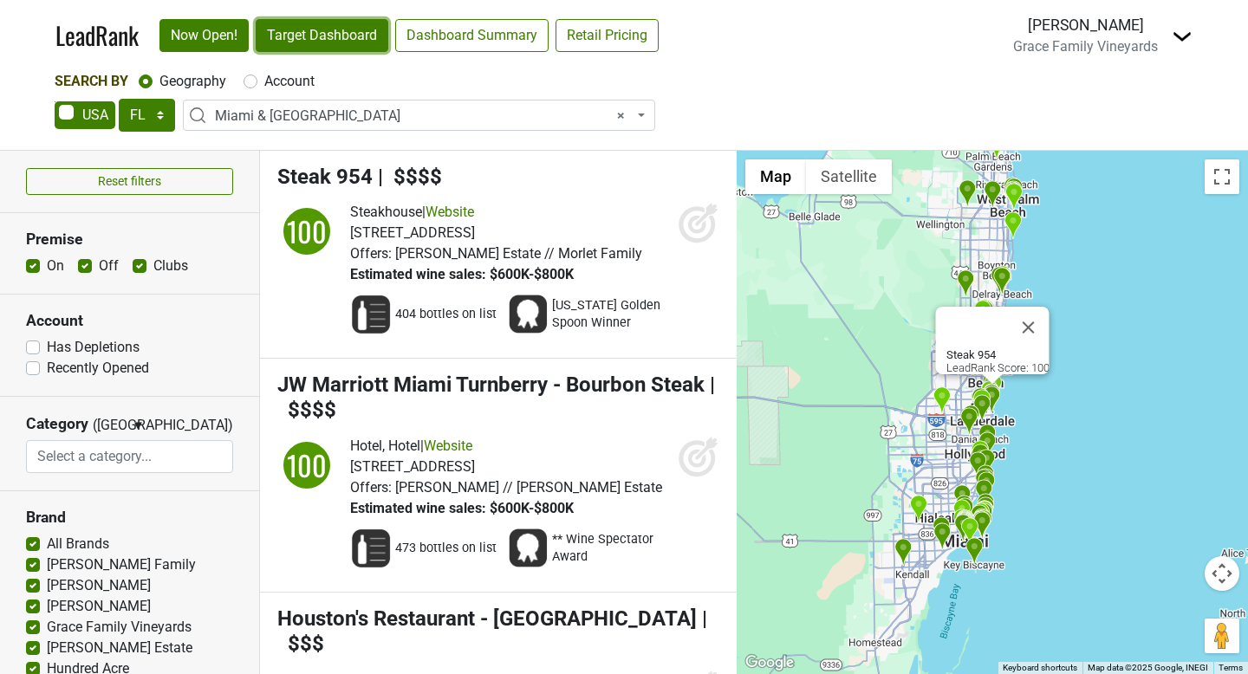
click at [322, 36] on link "Target Dashboard" at bounding box center [322, 35] width 133 height 33
click at [1045, 319] on button "Close" at bounding box center [1029, 328] width 42 height 42
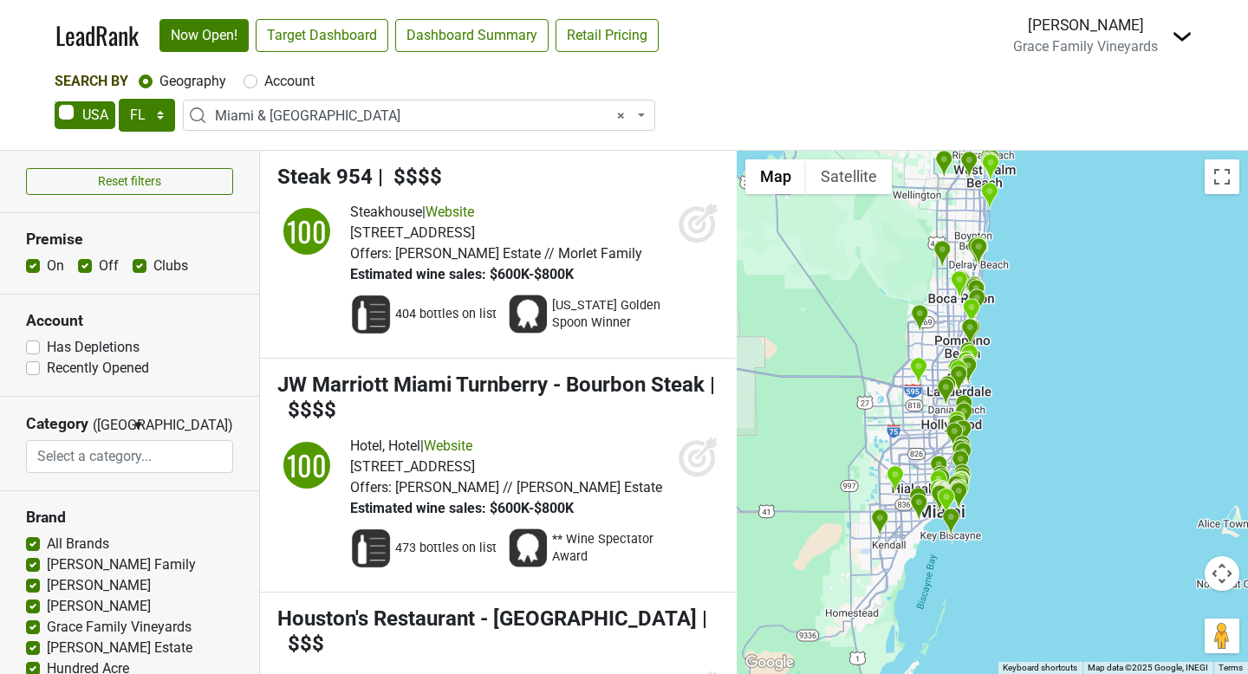
drag, startPoint x: 883, startPoint y: 432, endPoint x: 850, endPoint y: 388, distance: 54.4
click at [850, 388] on div at bounding box center [992, 413] width 511 height 524
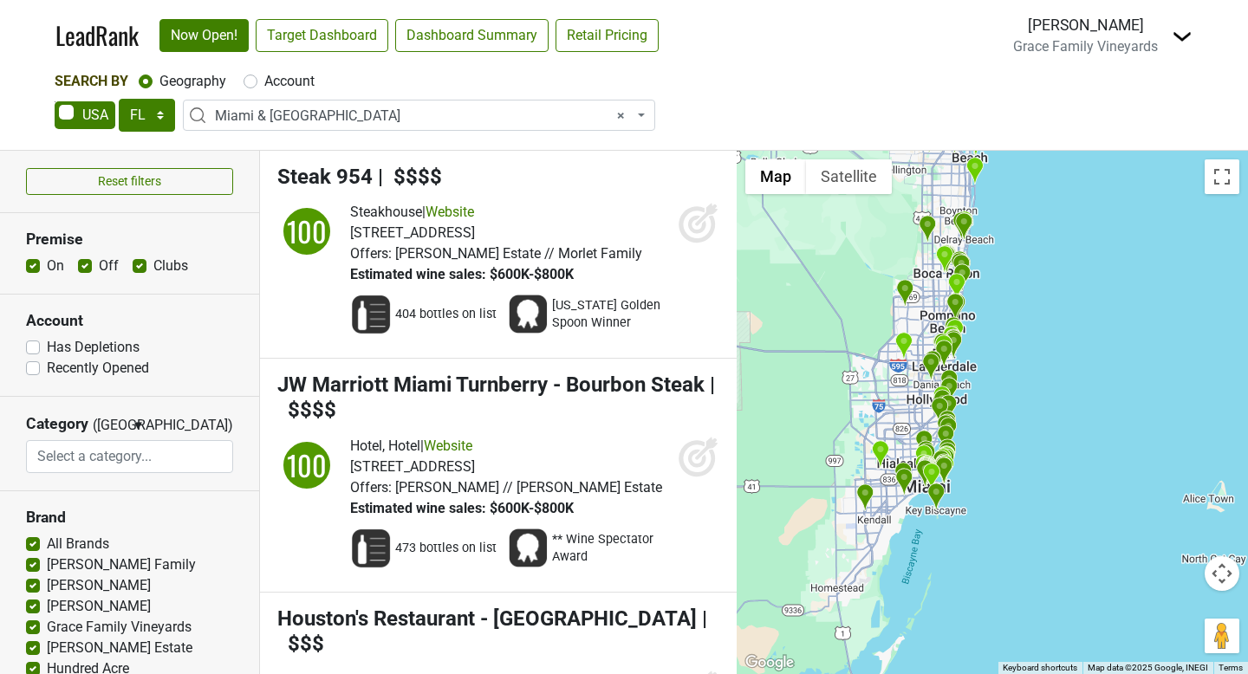
drag, startPoint x: 839, startPoint y: 321, endPoint x: 832, endPoint y: 305, distance: 17.1
click at [832, 305] on div at bounding box center [992, 413] width 511 height 524
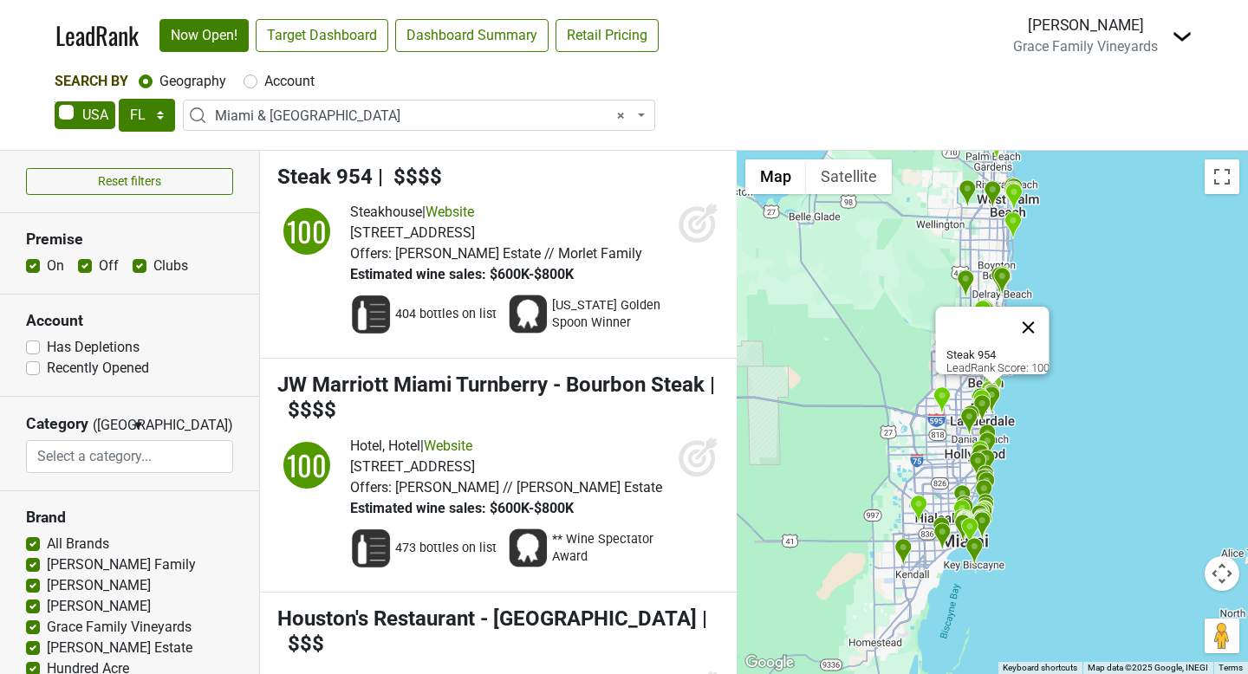
click at [1037, 317] on button "Close" at bounding box center [1029, 328] width 42 height 42
click at [1039, 318] on button "Close" at bounding box center [1029, 328] width 42 height 42
click at [1038, 312] on button "Close" at bounding box center [1029, 328] width 42 height 42
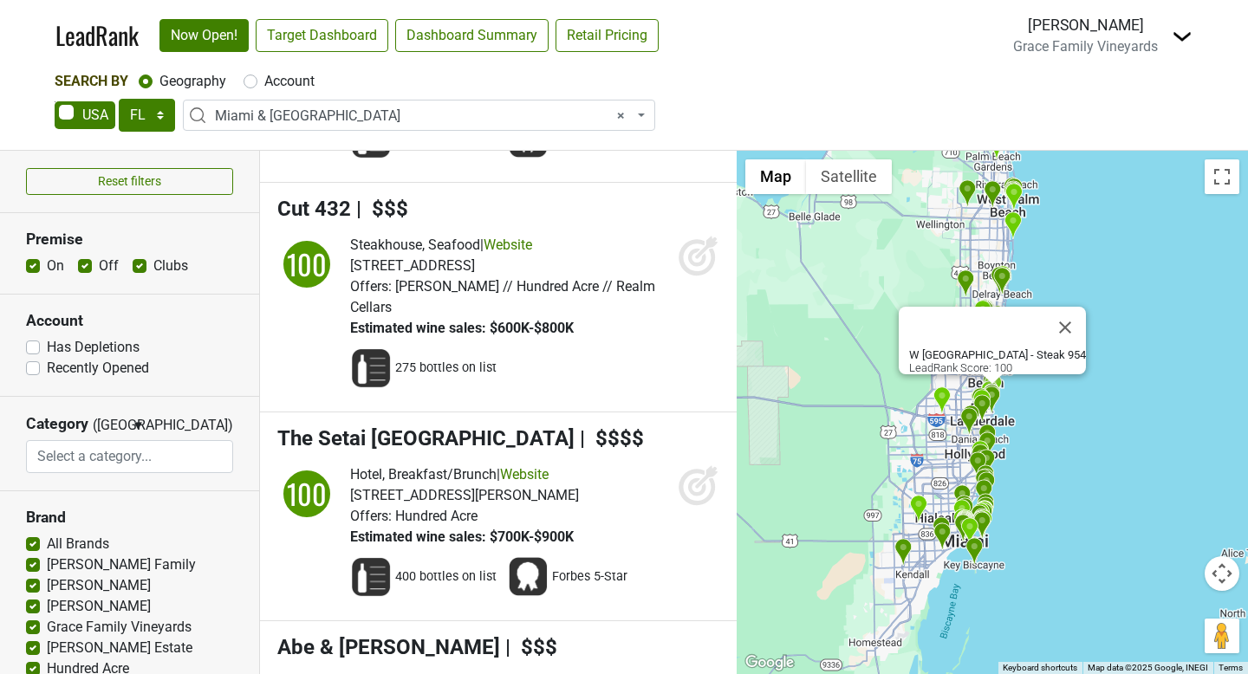
scroll to position [1045, 0]
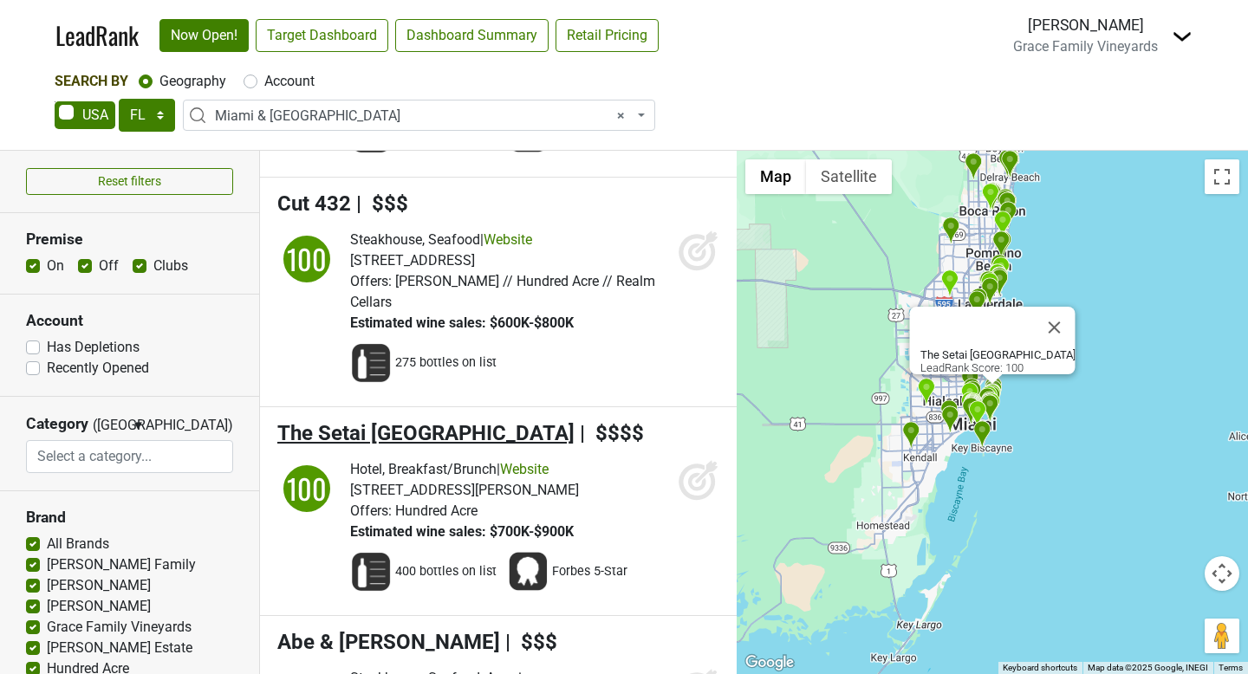
click at [414, 446] on span "The Setai Miami Beach" at bounding box center [425, 433] width 297 height 24
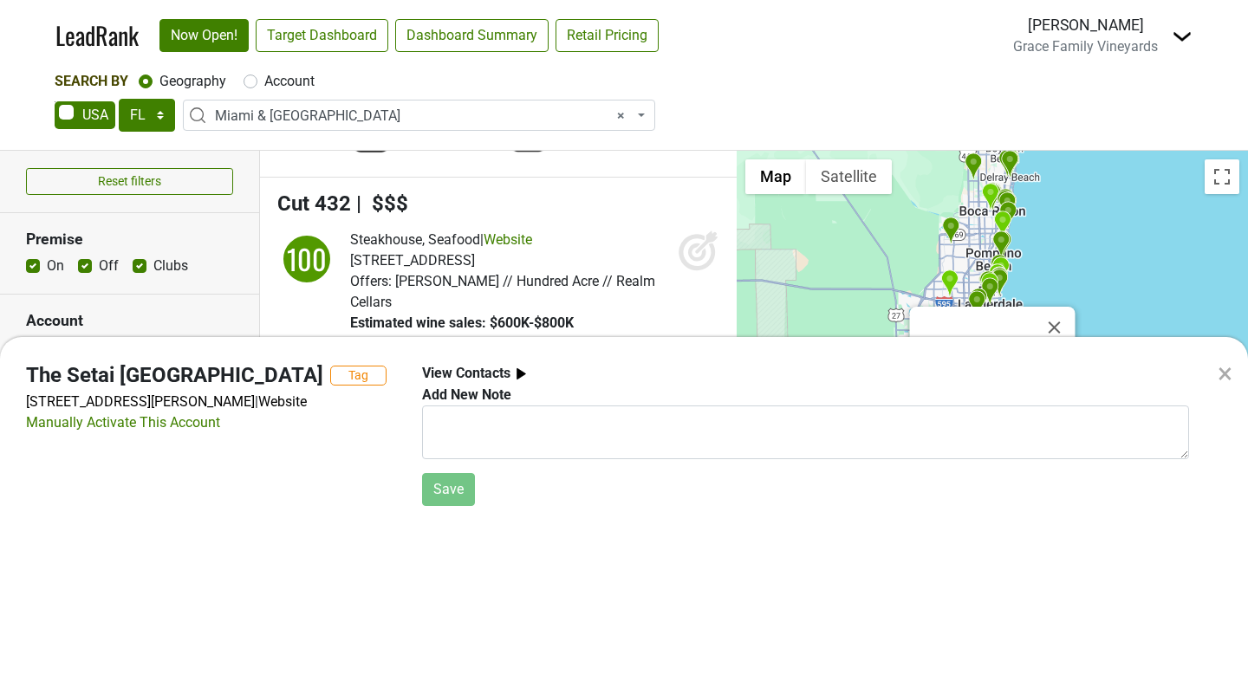
click at [518, 371] on img at bounding box center [522, 374] width 22 height 22
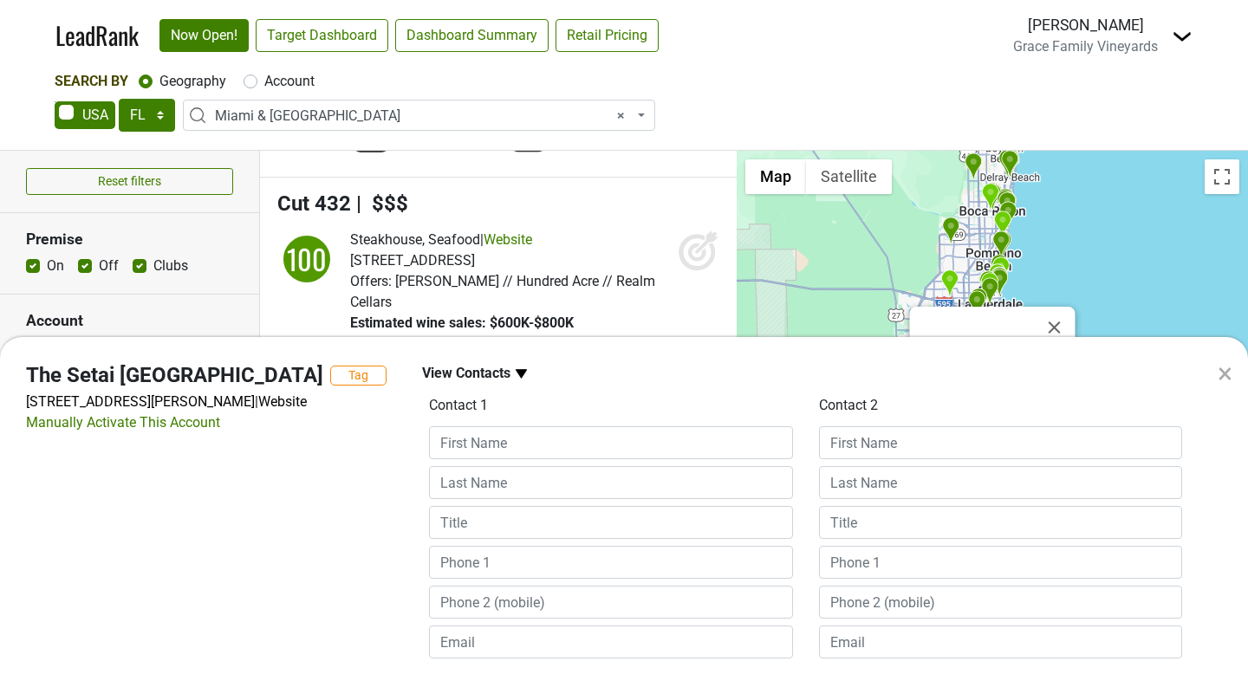
click at [518, 371] on img at bounding box center [522, 374] width 22 height 22
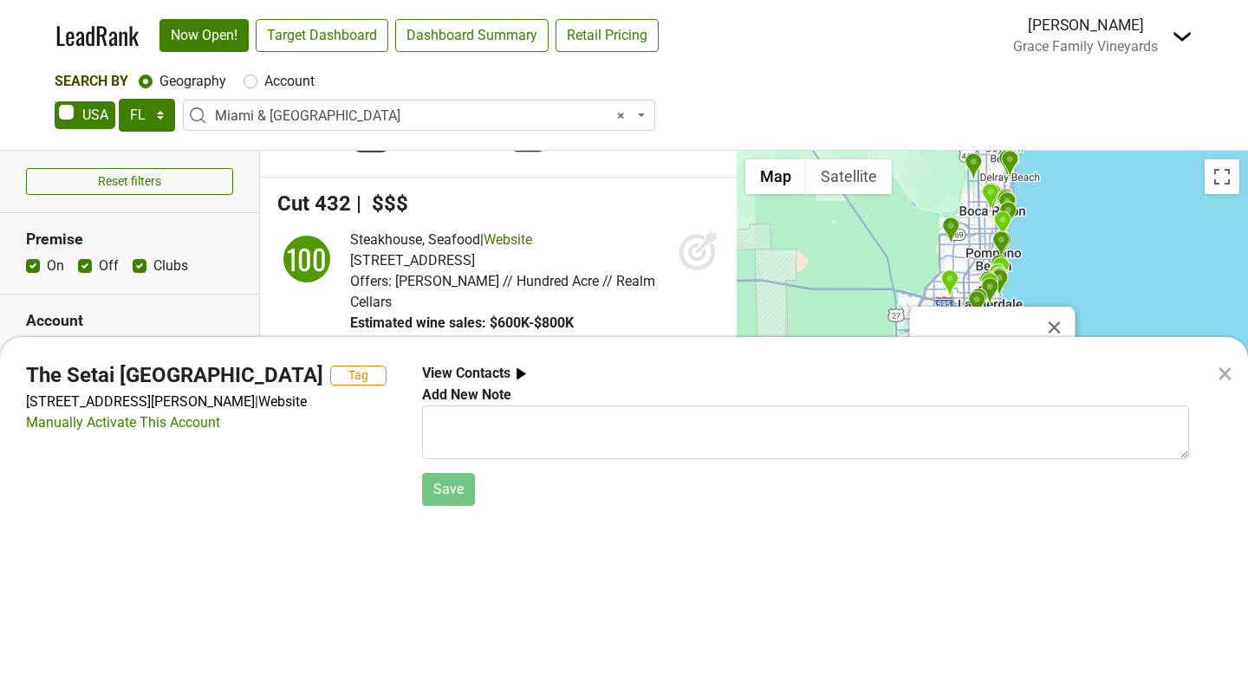
click at [1227, 371] on div "×" at bounding box center [1225, 374] width 15 height 42
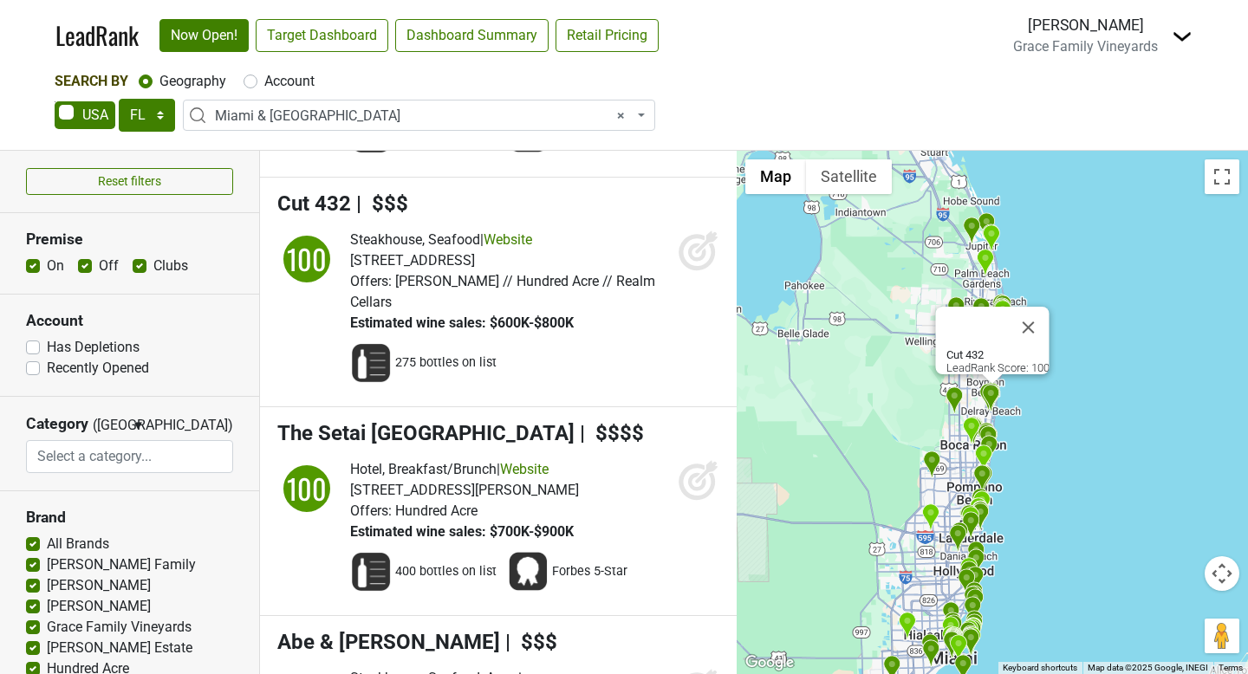
click at [414, 372] on span "275 bottles on list" at bounding box center [445, 363] width 101 height 17
click at [366, 374] on img at bounding box center [371, 363] width 42 height 42
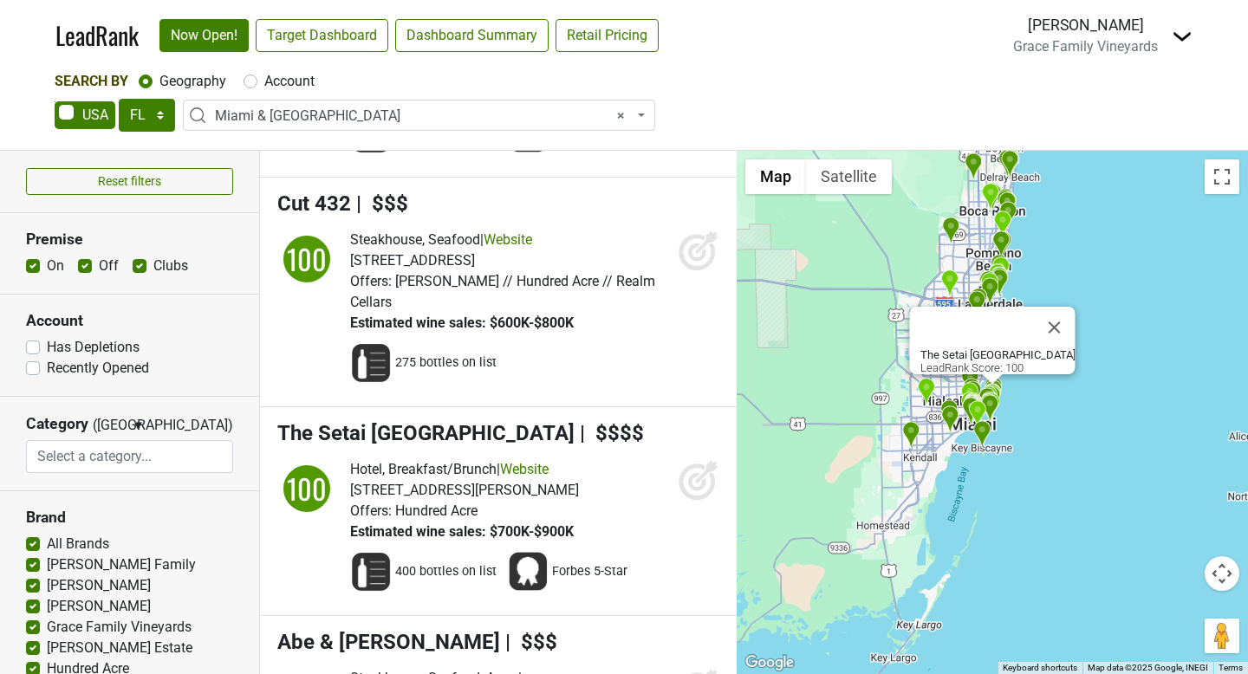
click at [371, 582] on img at bounding box center [371, 572] width 42 height 42
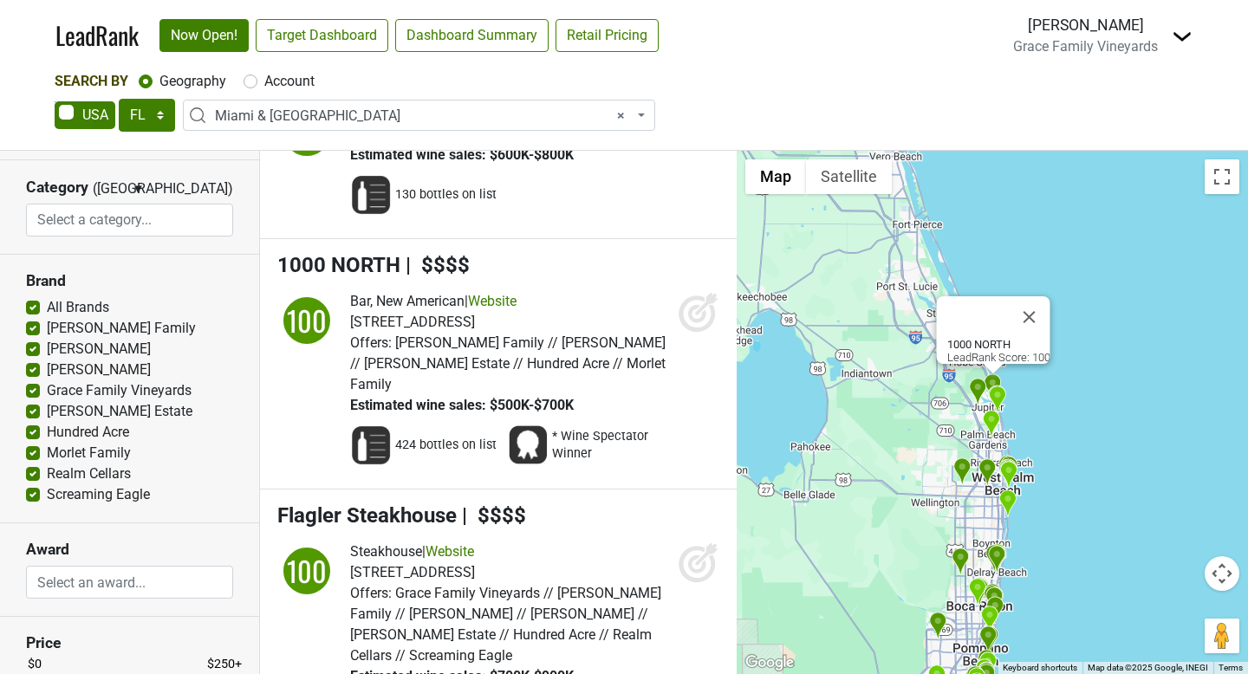
scroll to position [2829, 0]
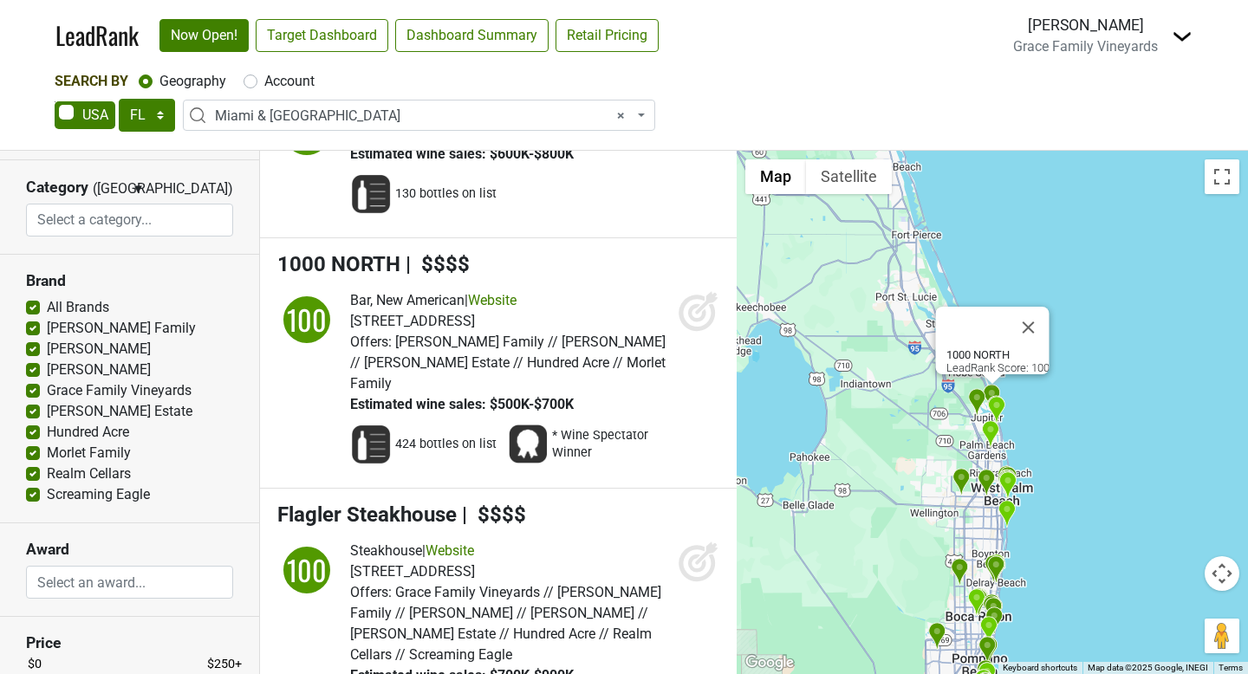
click at [699, 314] on icon at bounding box center [706, 302] width 23 height 23
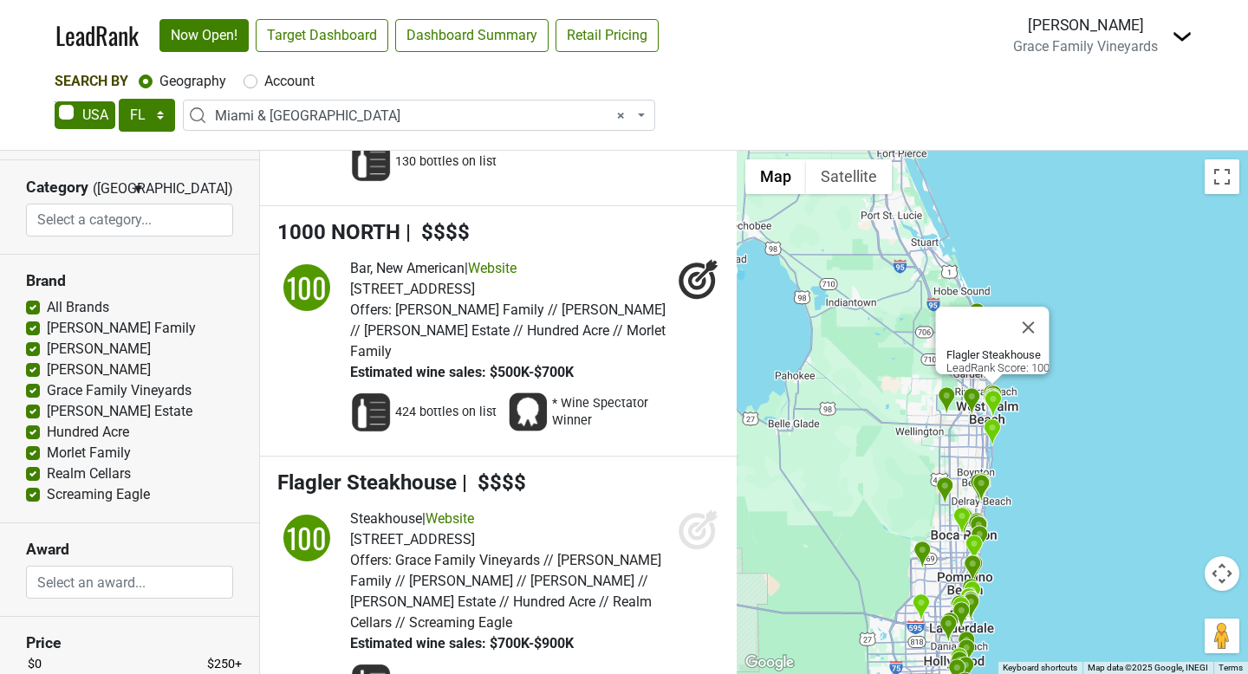
click at [694, 522] on icon at bounding box center [699, 530] width 42 height 42
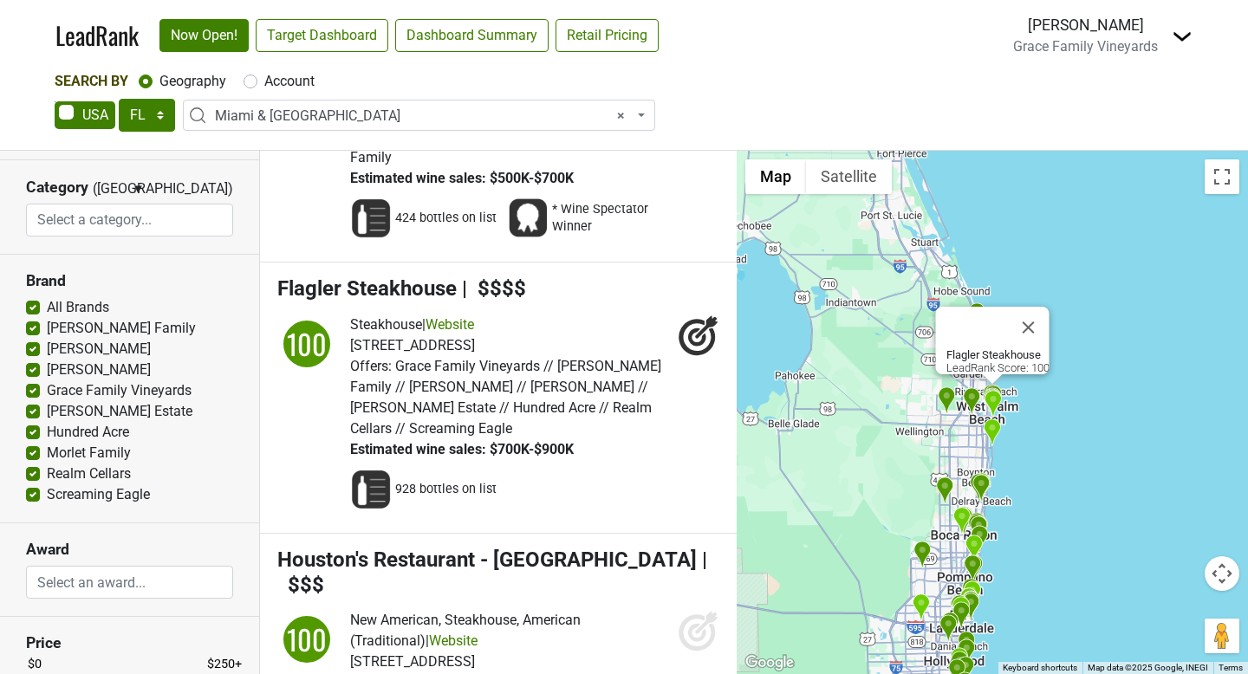
scroll to position [3090, 0]
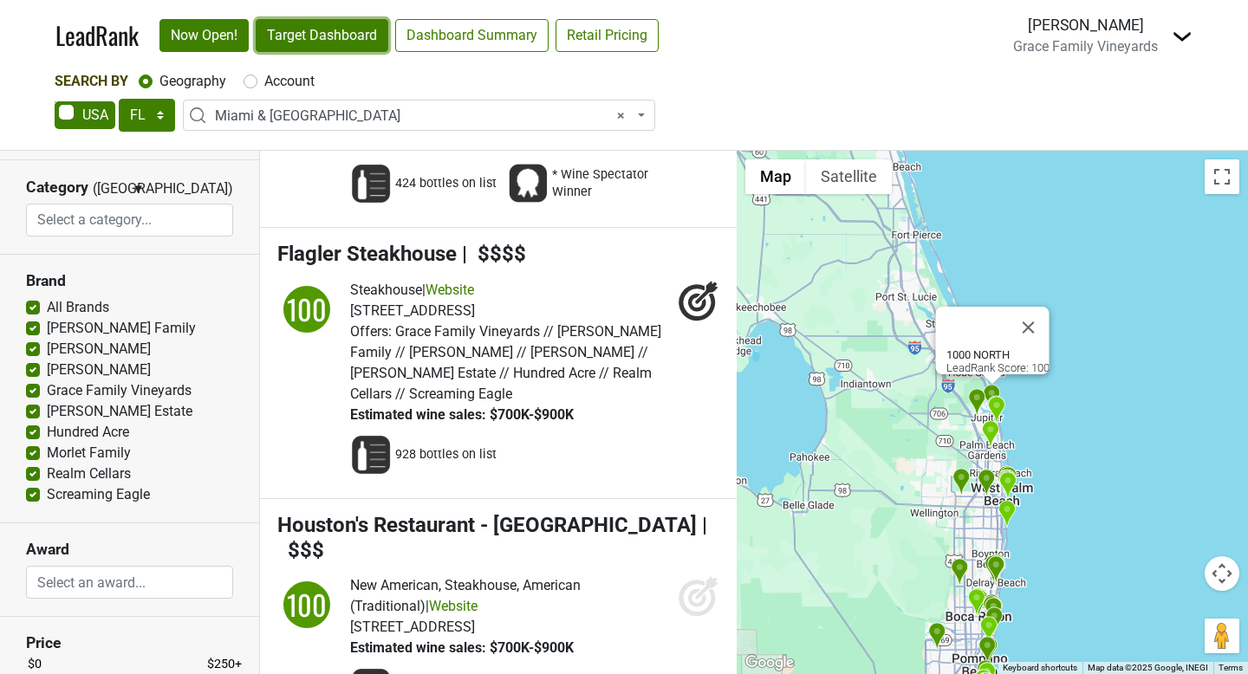
click at [344, 37] on link "Target Dashboard" at bounding box center [322, 35] width 133 height 33
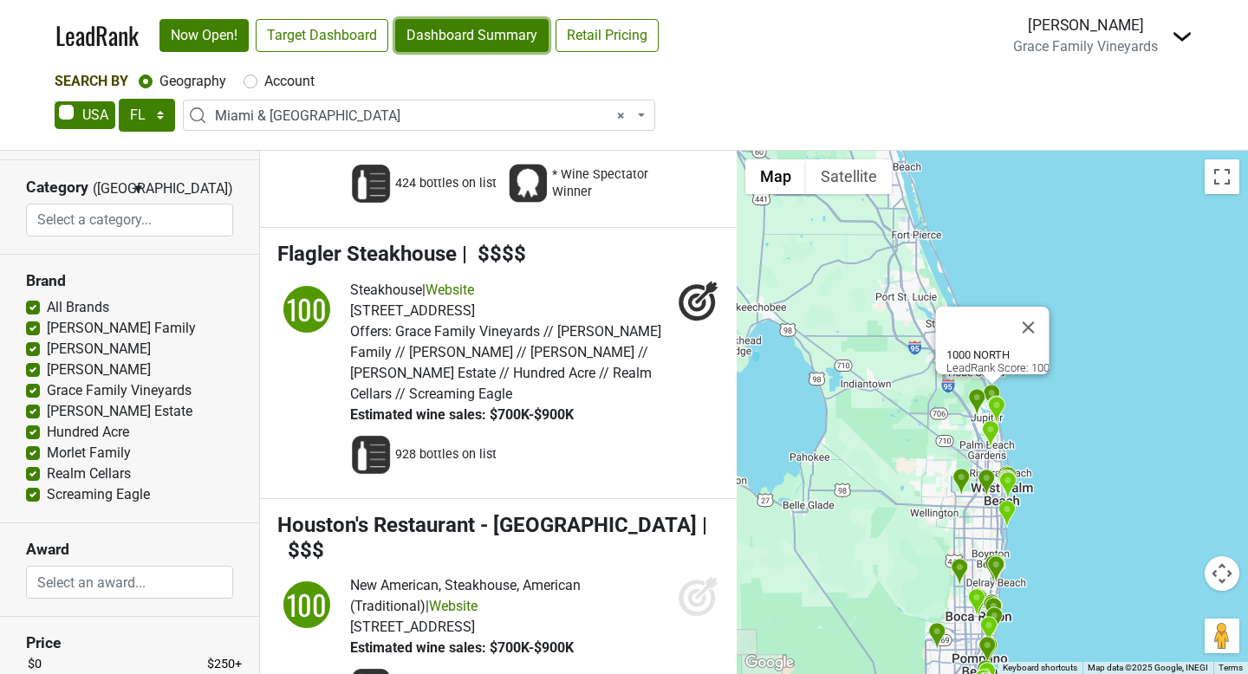
click at [451, 29] on link "Dashboard Summary" at bounding box center [471, 35] width 153 height 33
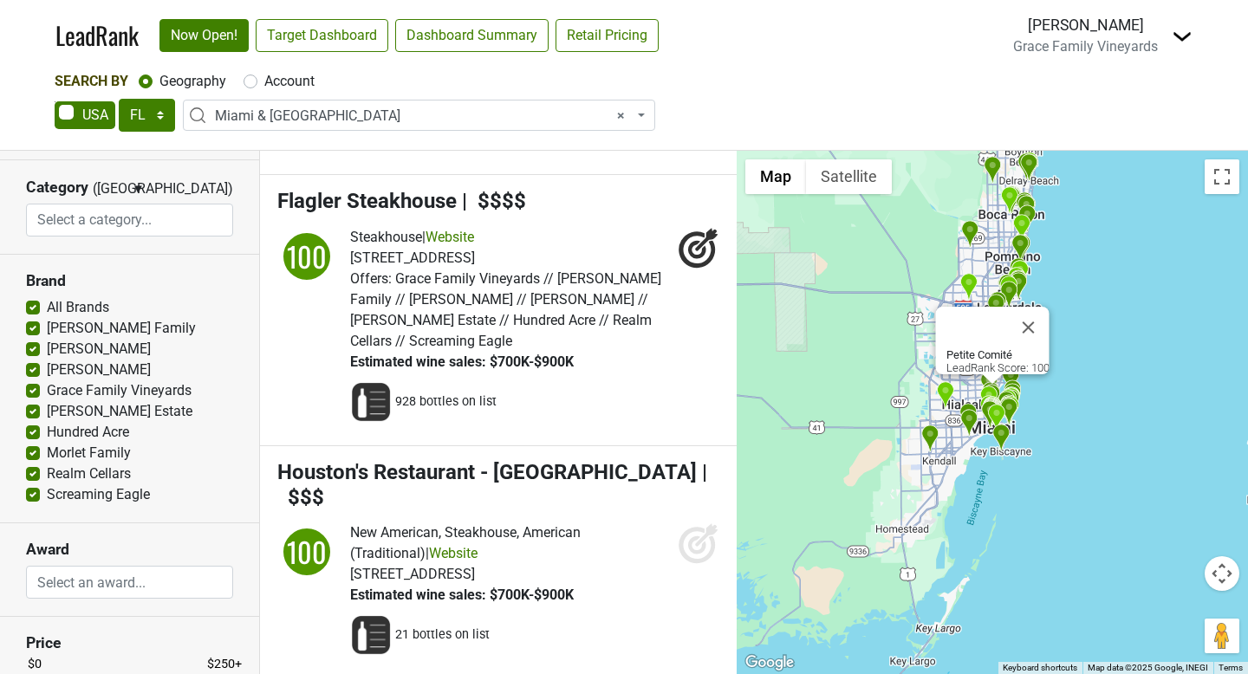
scroll to position [3142, 0]
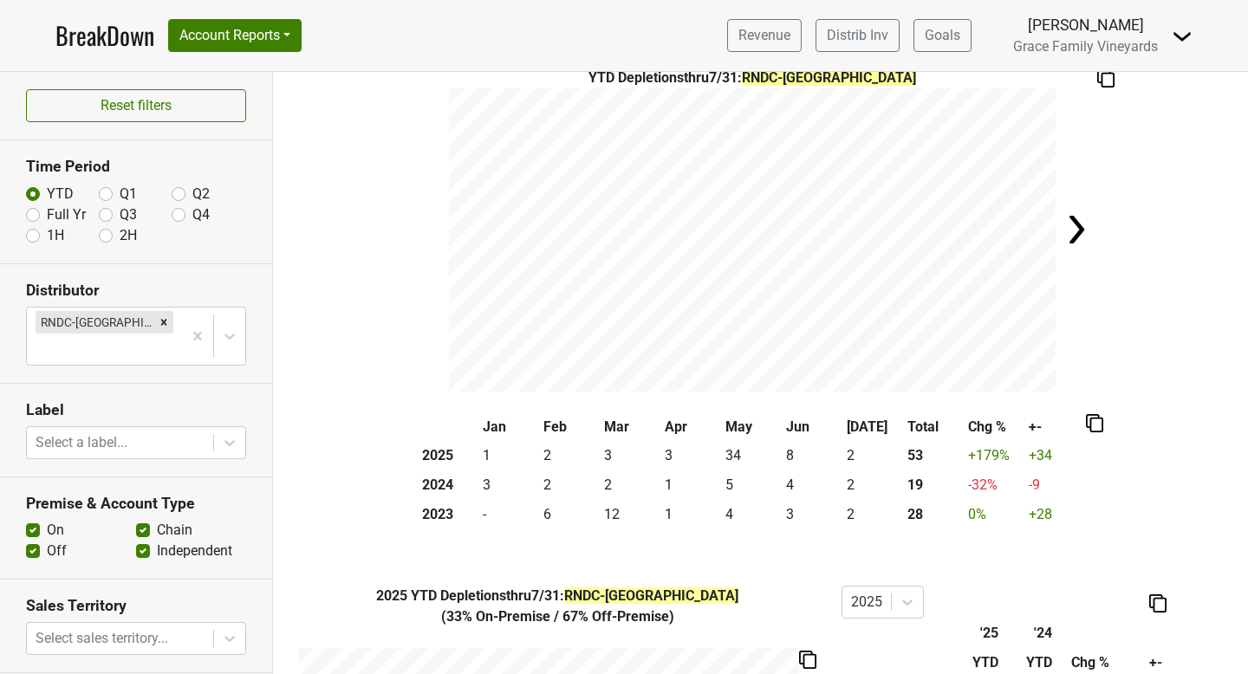
scroll to position [8, 0]
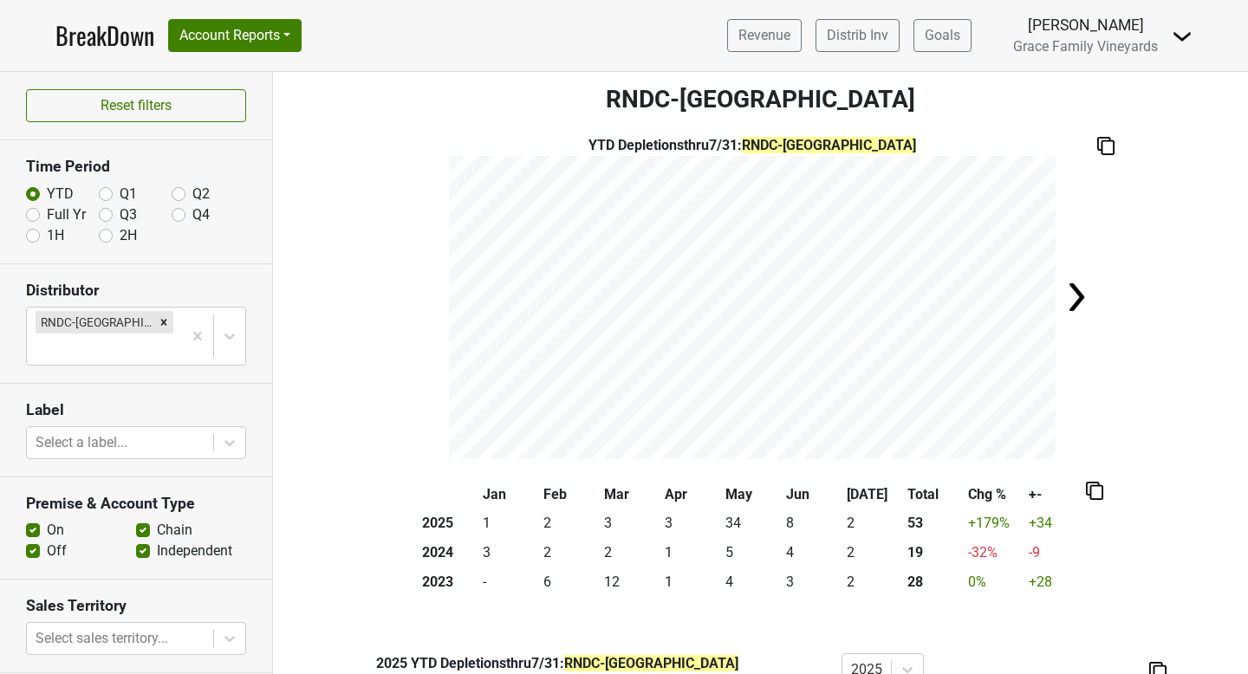
click at [1075, 290] on img at bounding box center [1076, 297] width 35 height 35
click at [430, 291] on img at bounding box center [428, 297] width 35 height 35
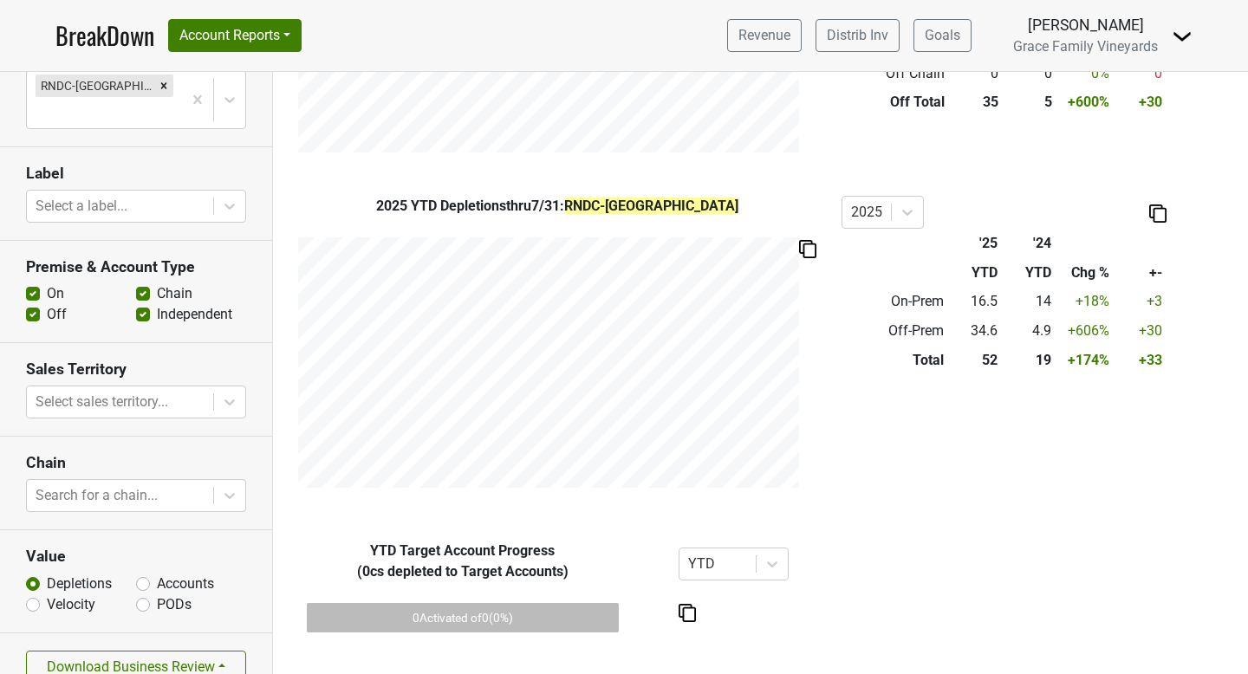
scroll to position [237, 0]
click at [211, 650] on button "Download Business Review" at bounding box center [136, 666] width 220 height 33
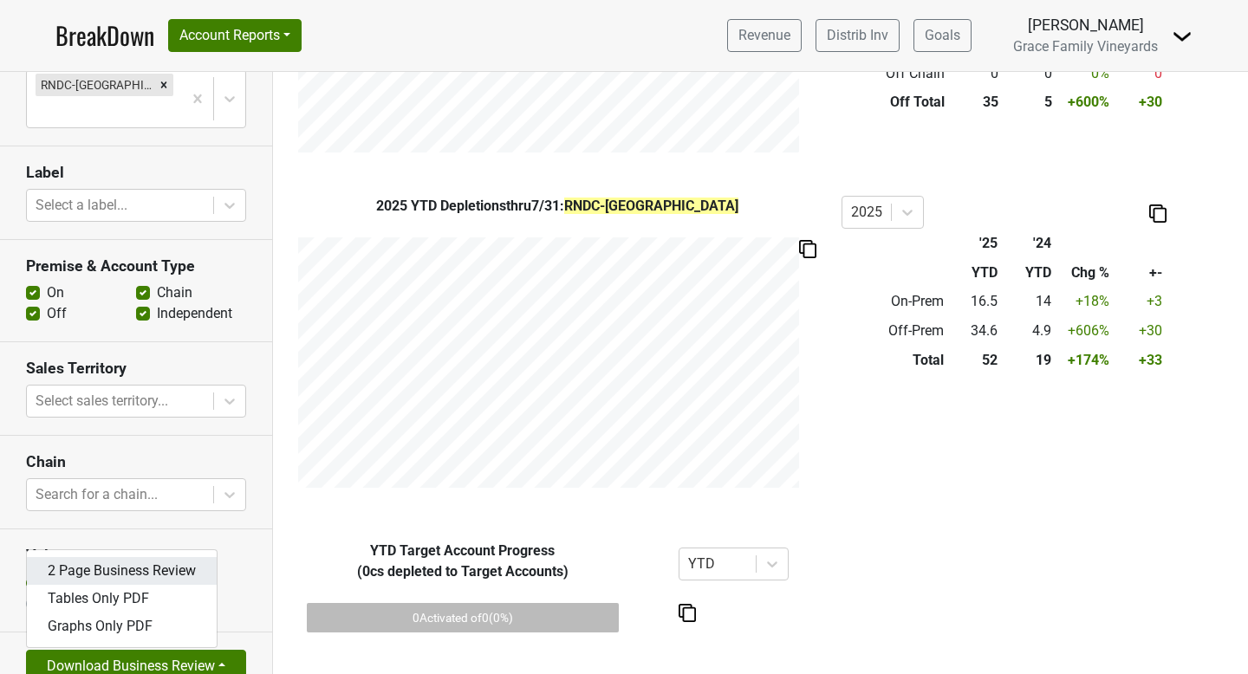
click at [155, 557] on link "2 Page Business Review" at bounding box center [122, 571] width 190 height 28
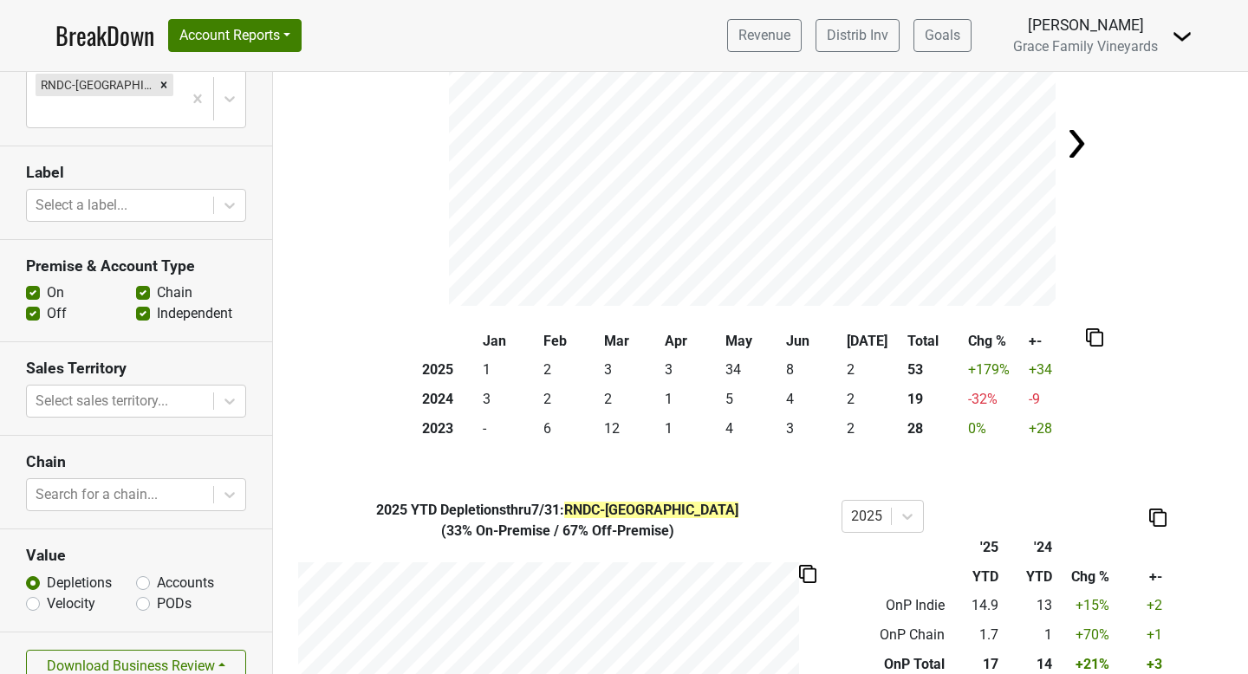
scroll to position [0, 0]
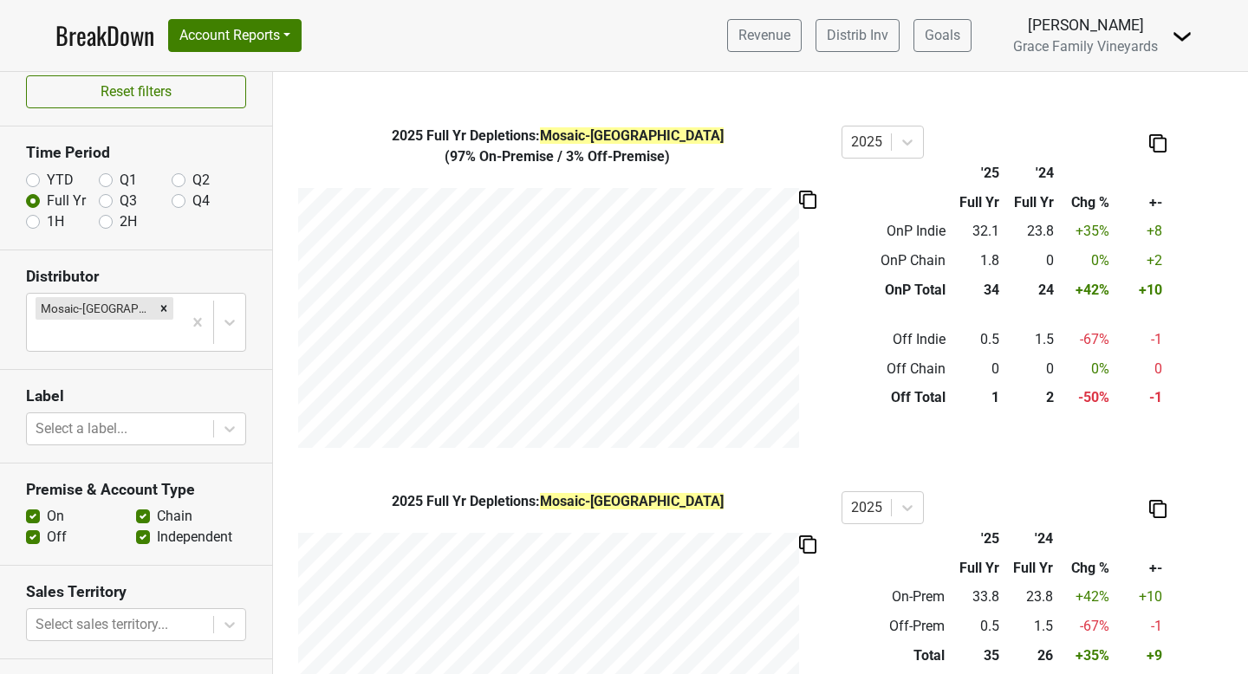
scroll to position [533, 0]
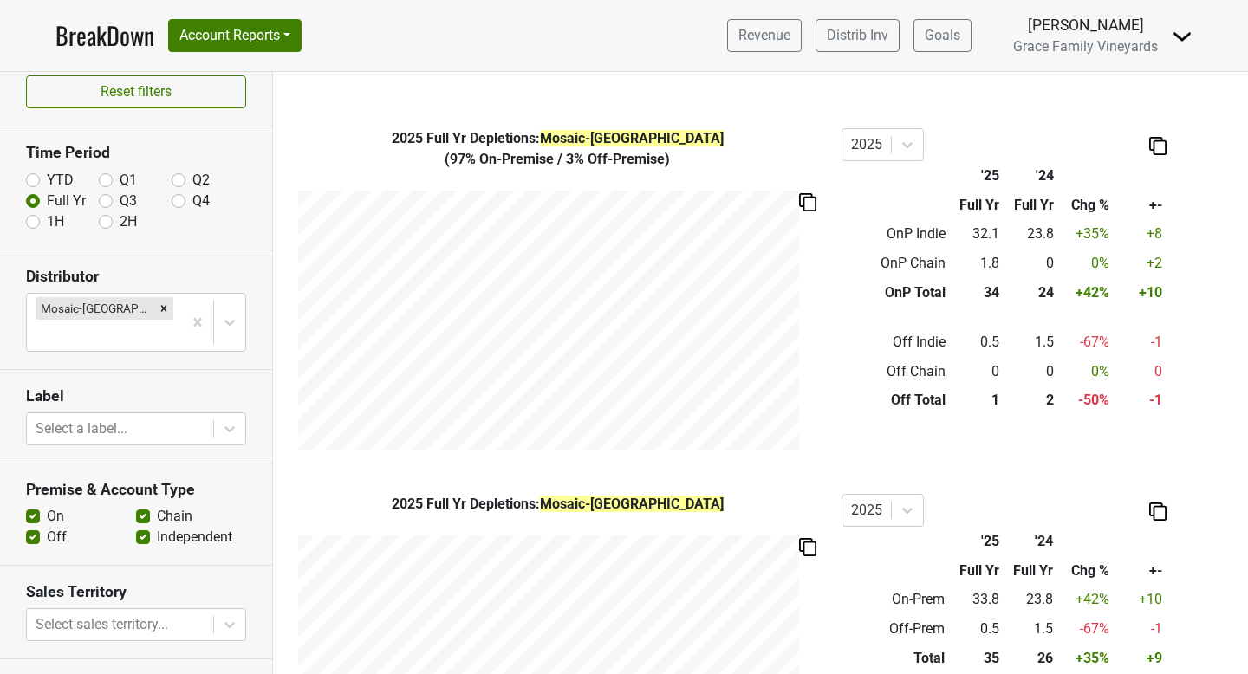
click at [811, 204] on img at bounding box center [807, 202] width 17 height 18
click at [812, 382] on div "× Close alert Saved to Clipboard" at bounding box center [557, 321] width 543 height 260
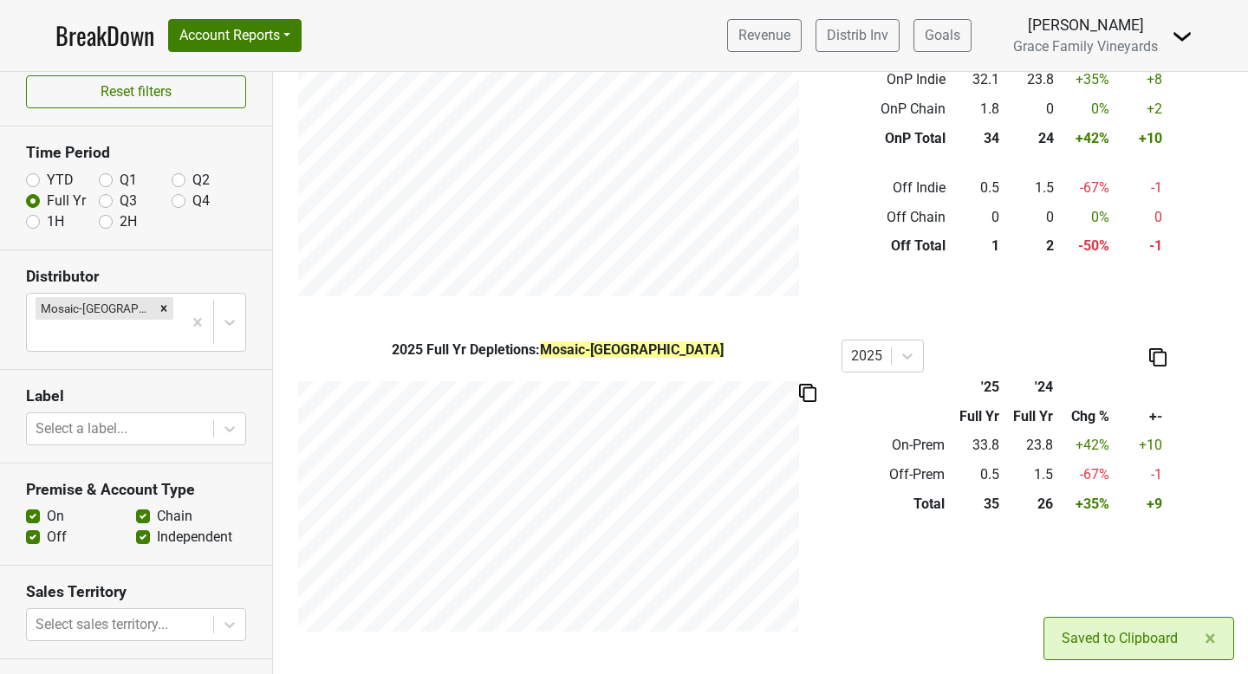
scroll to position [688, 0]
click at [1213, 637] on span "×" at bounding box center [1210, 639] width 11 height 24
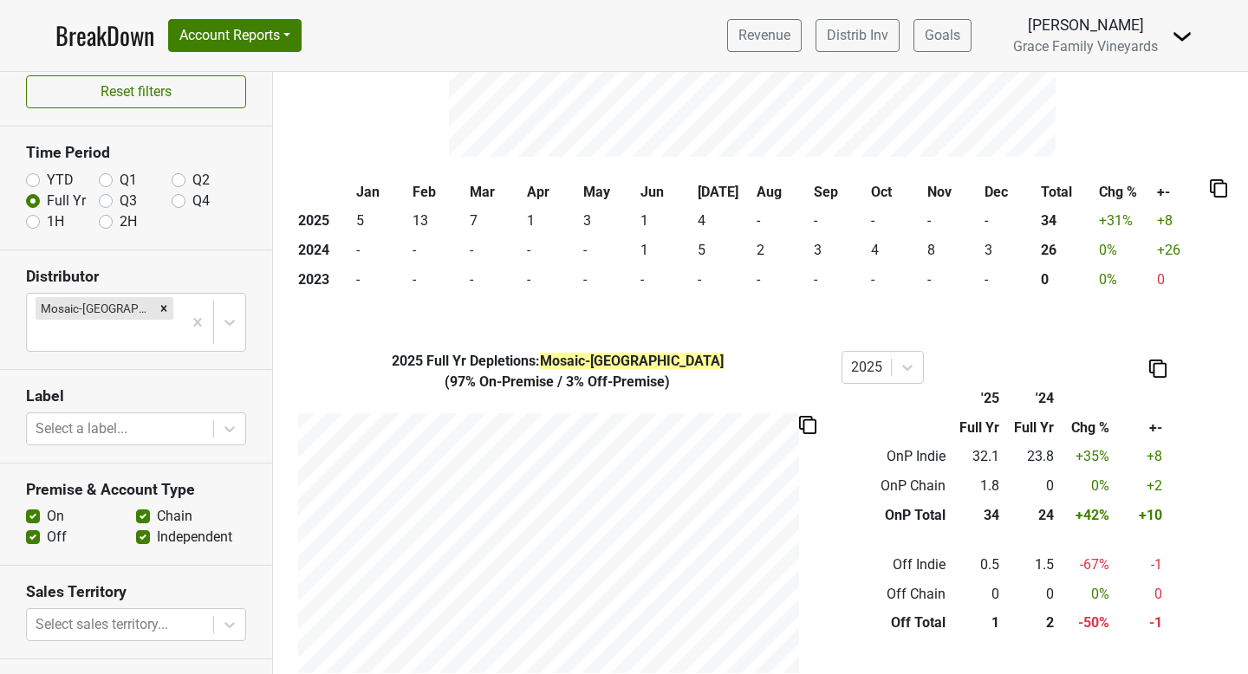
scroll to position [201, 0]
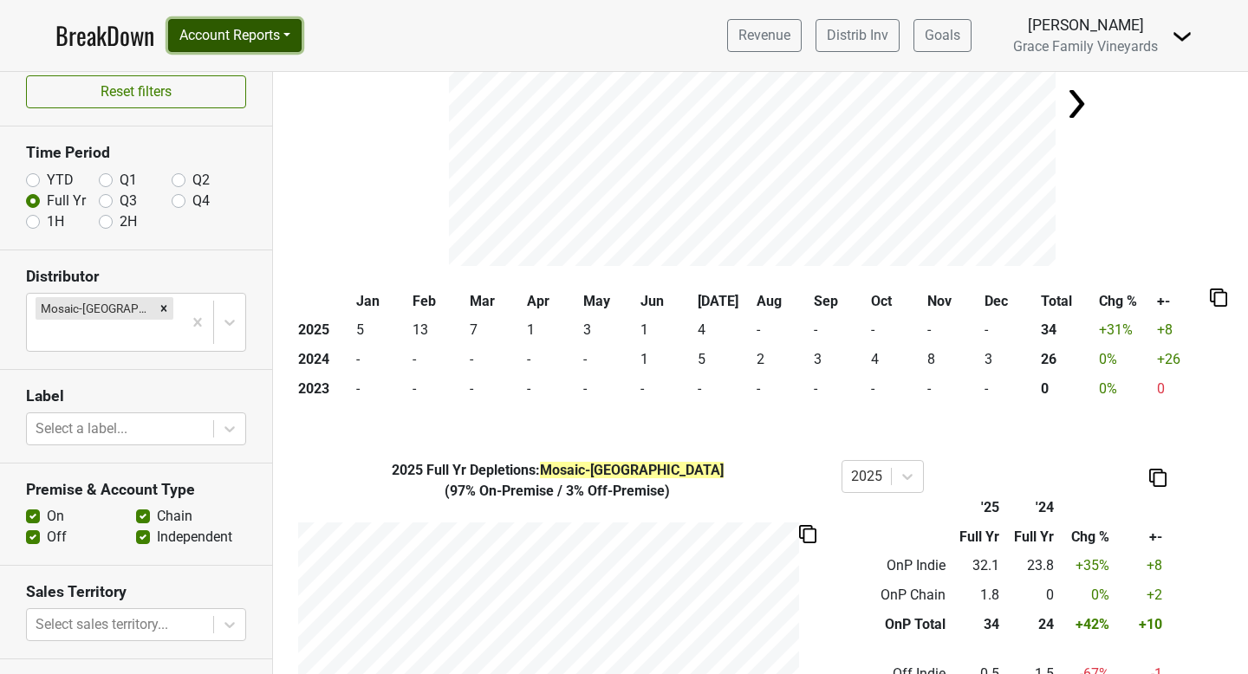
click at [287, 39] on button "Account Reports" at bounding box center [234, 35] width 133 height 33
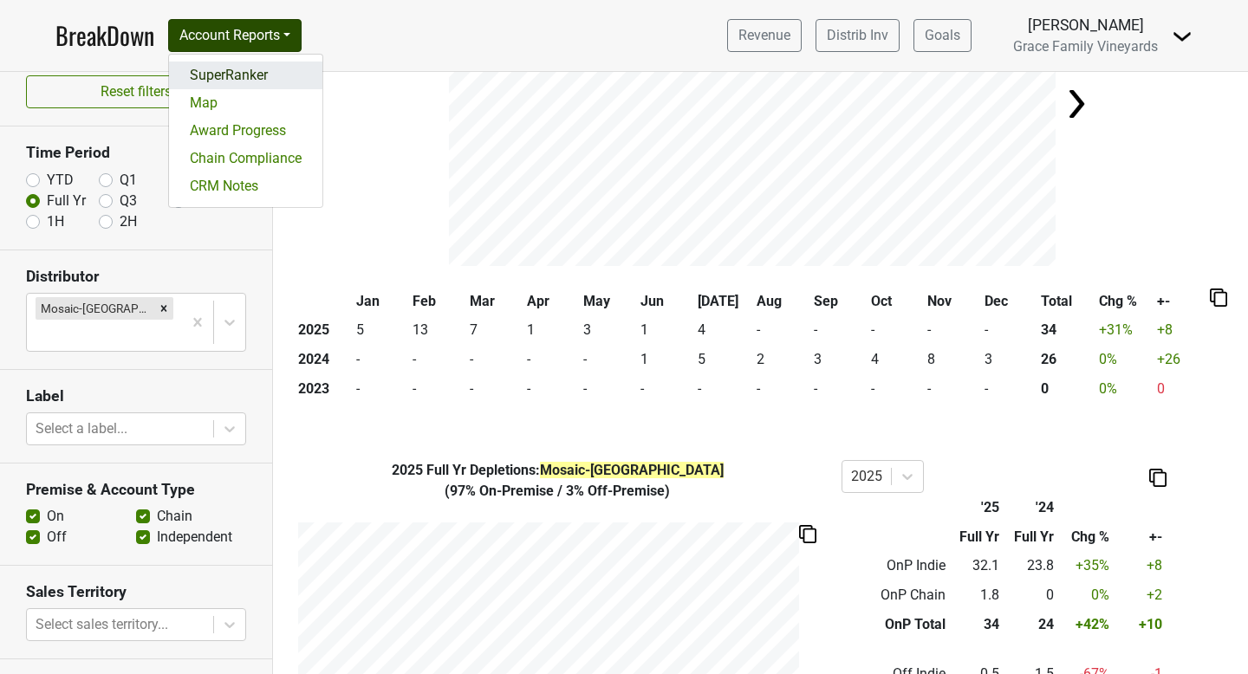
click at [264, 75] on link "SuperRanker" at bounding box center [245, 76] width 153 height 28
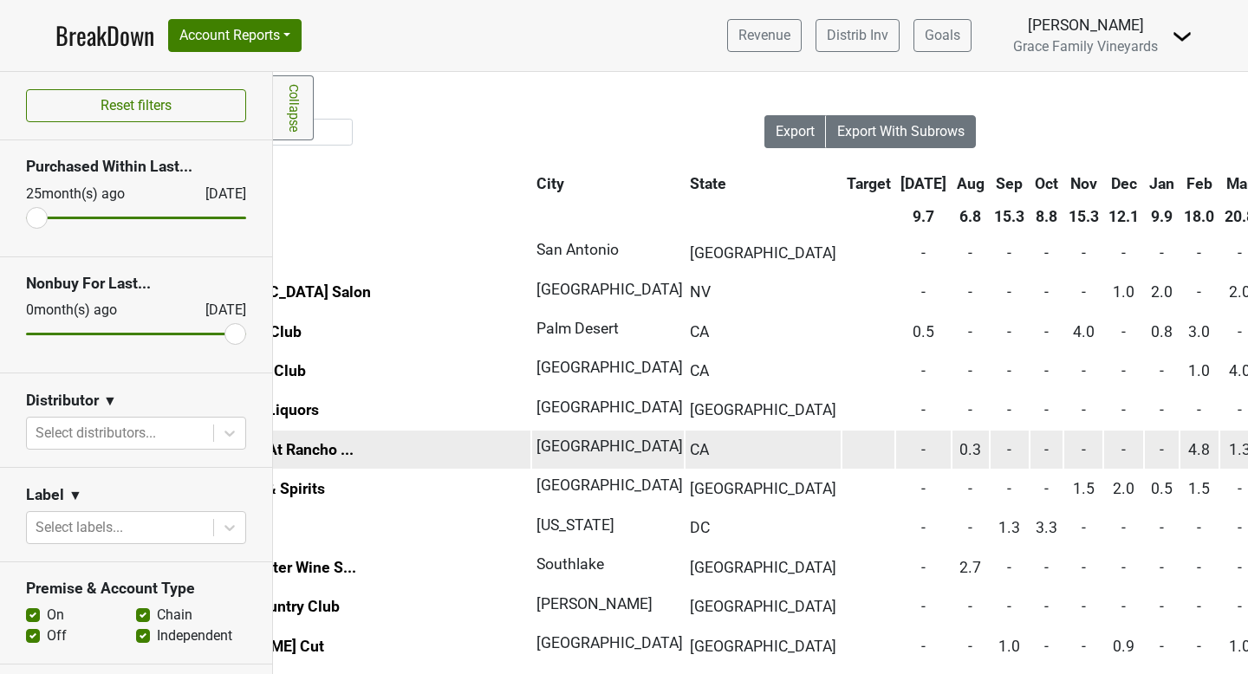
scroll to position [0, 179]
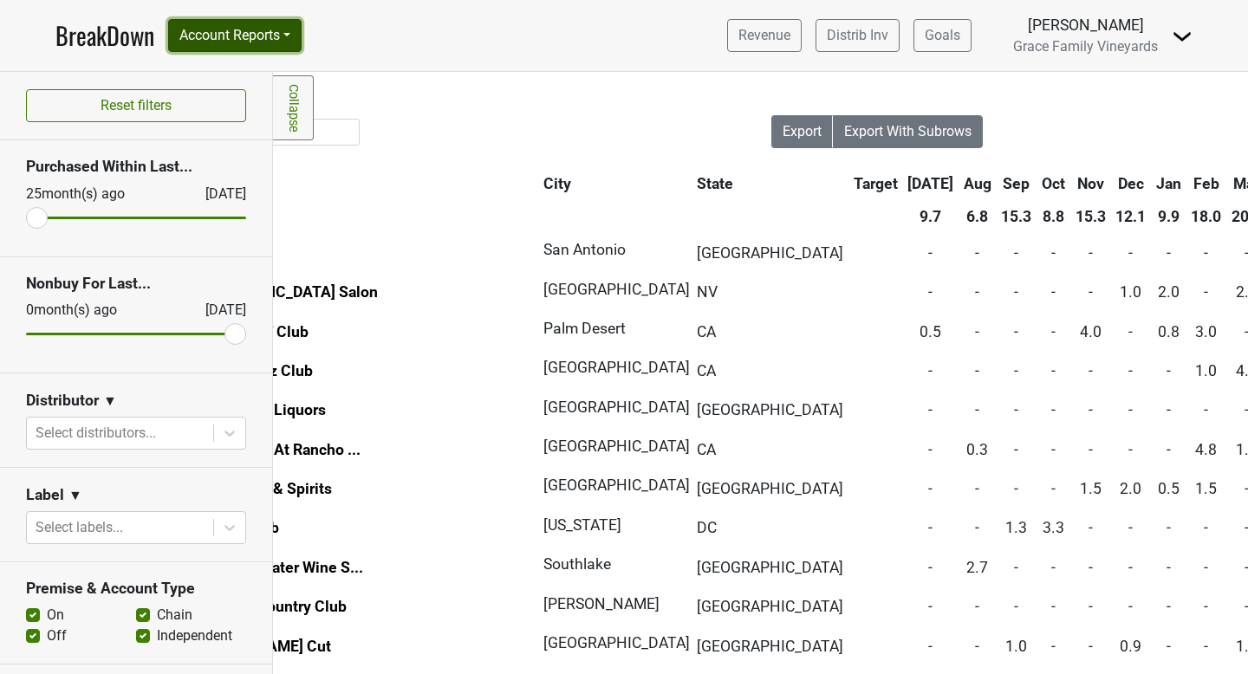
click at [295, 32] on button "Account Reports" at bounding box center [234, 35] width 133 height 33
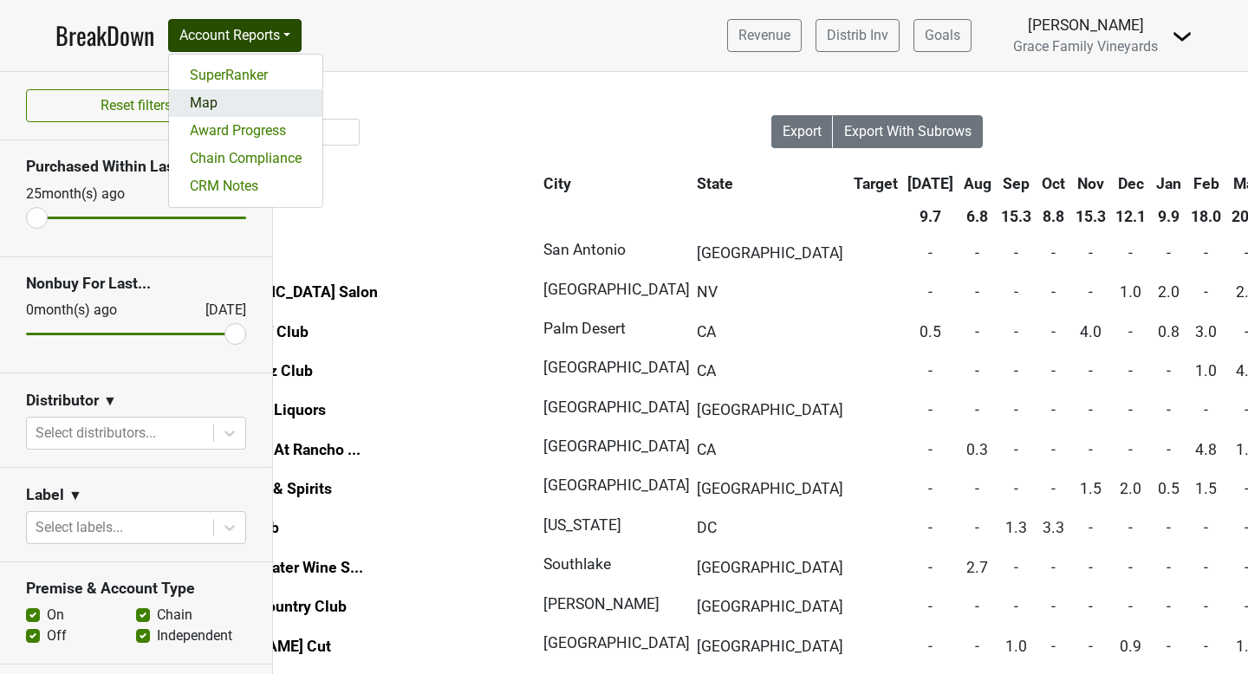
click at [200, 104] on link "Map" at bounding box center [245, 103] width 153 height 28
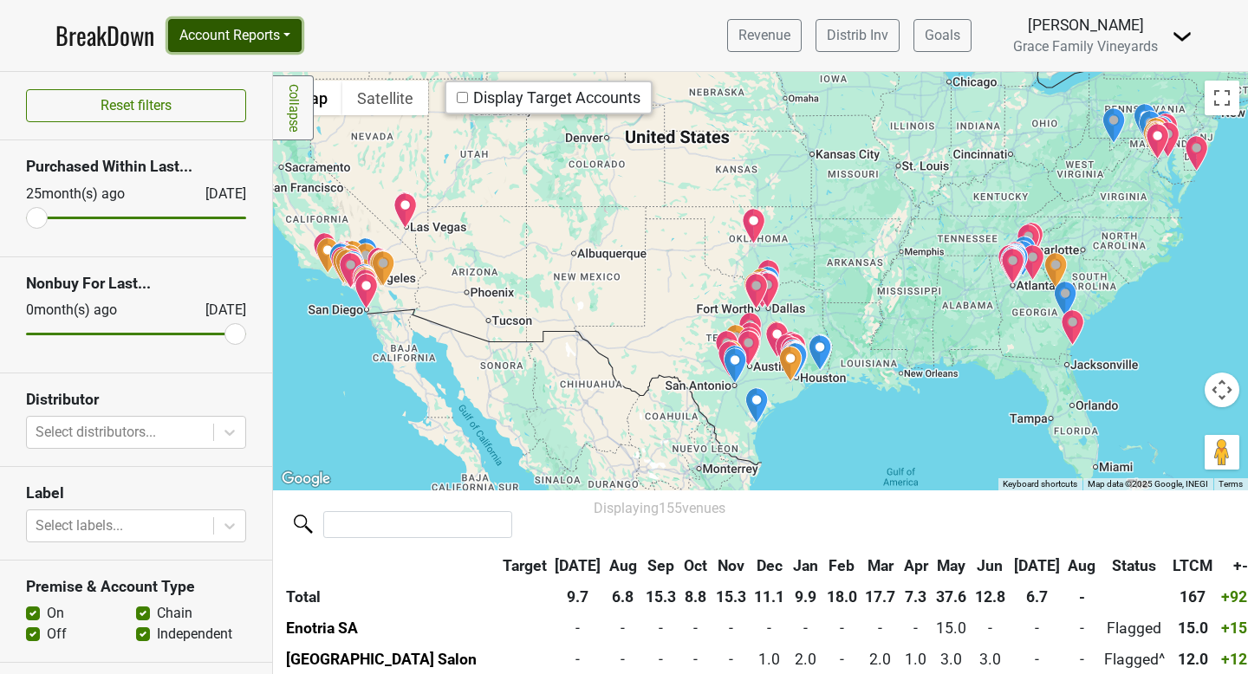
click at [284, 40] on button "Account Reports" at bounding box center [234, 35] width 133 height 33
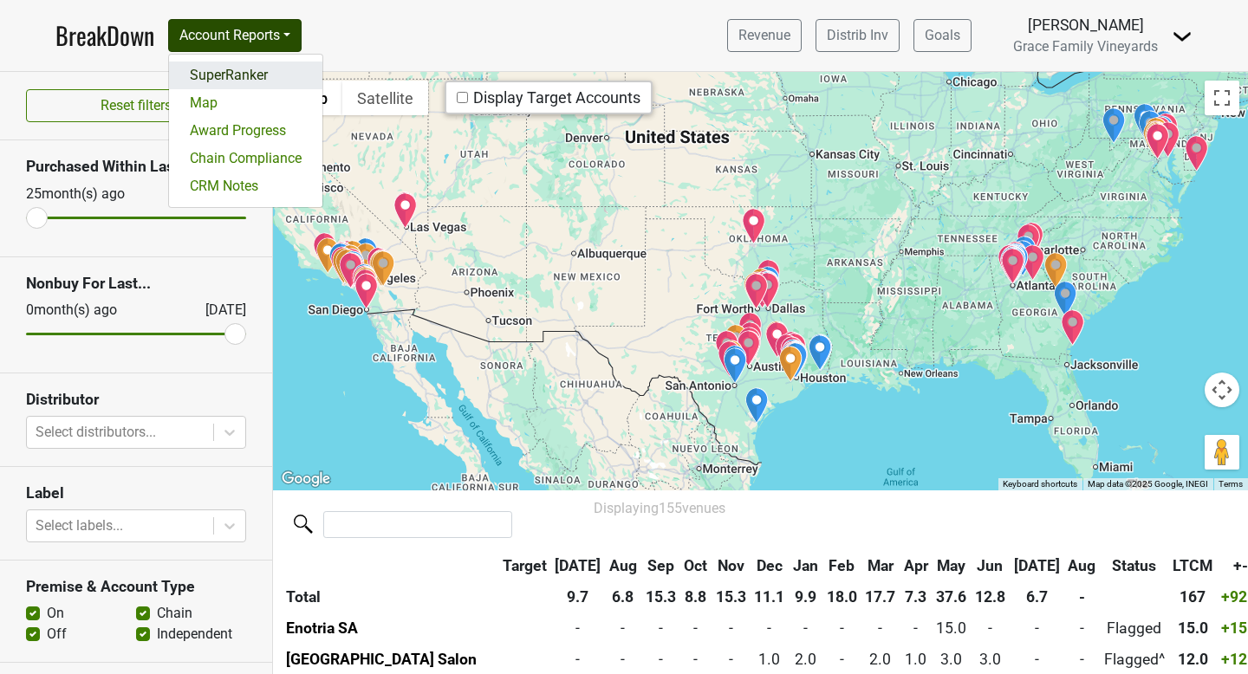
click at [219, 77] on link "SuperRanker" at bounding box center [245, 76] width 153 height 28
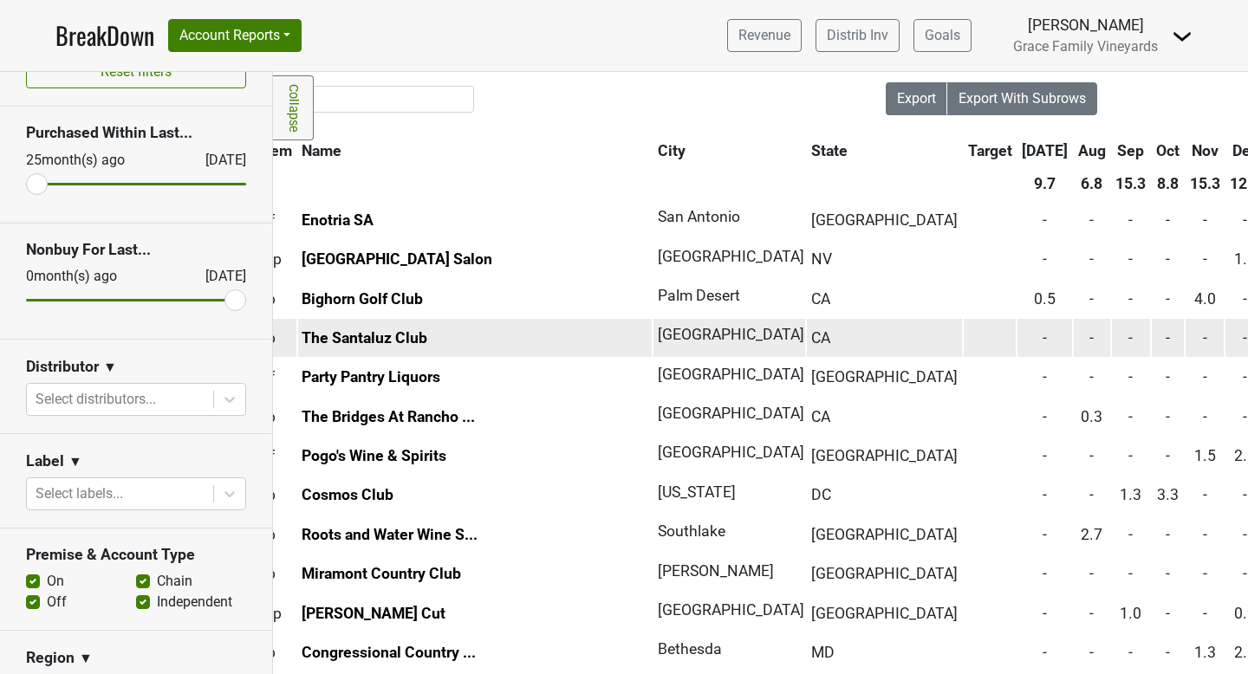
scroll to position [33, 58]
